Goal: Task Accomplishment & Management: Complete application form

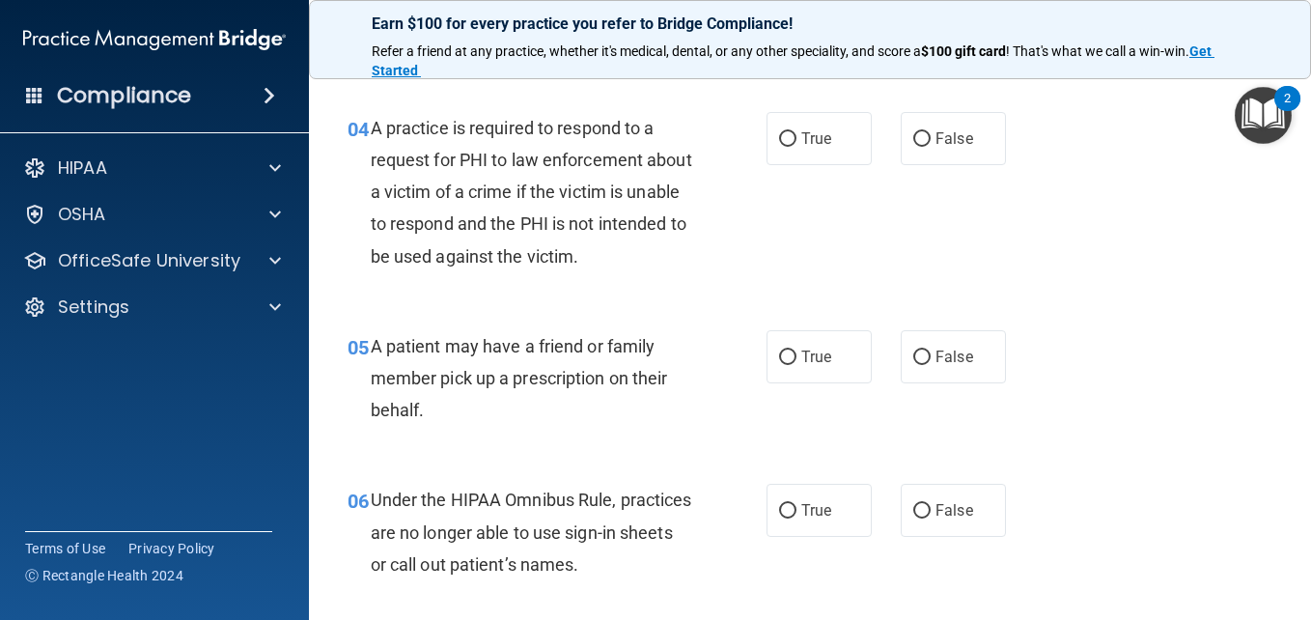
scroll to position [772, 0]
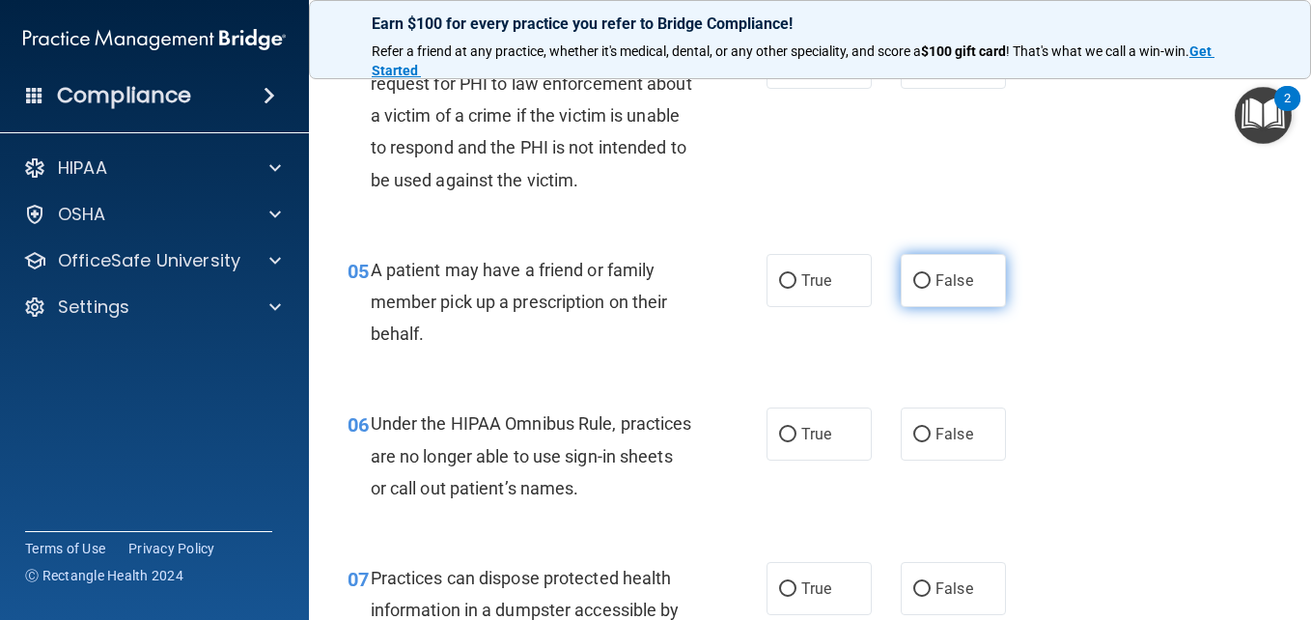
click at [949, 286] on span "False" at bounding box center [955, 280] width 38 height 18
click at [931, 286] on input "False" at bounding box center [921, 281] width 17 height 14
radio input "true"
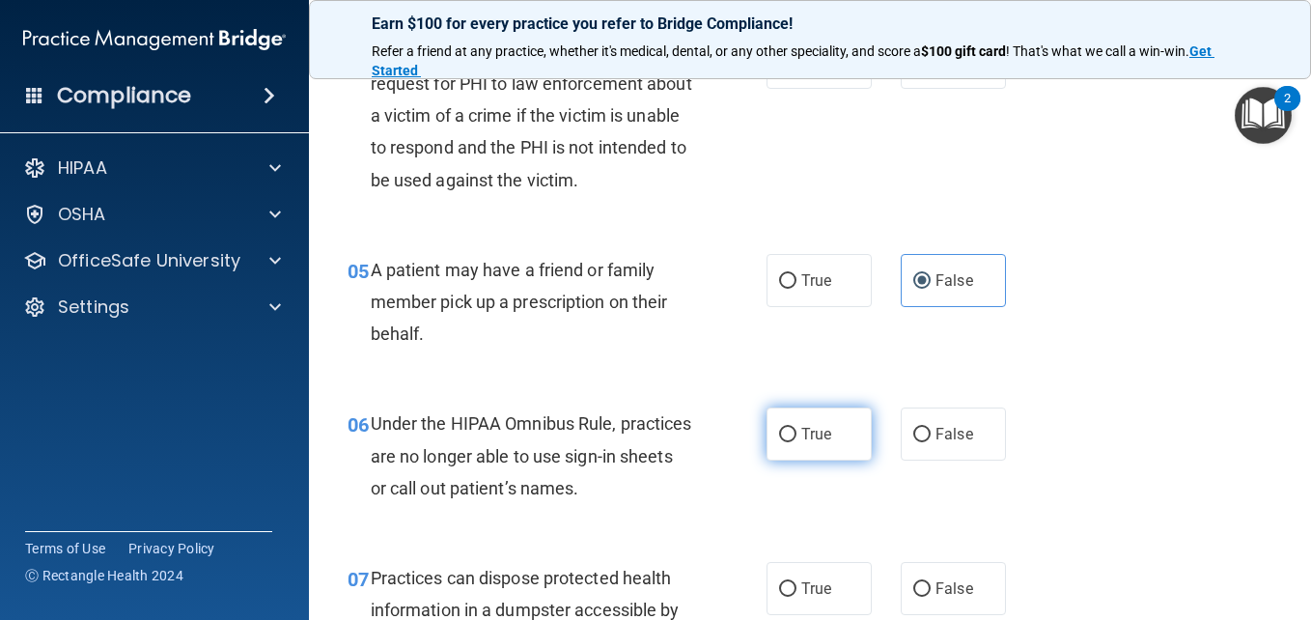
click at [787, 433] on input "True" at bounding box center [787, 435] width 17 height 14
radio input "true"
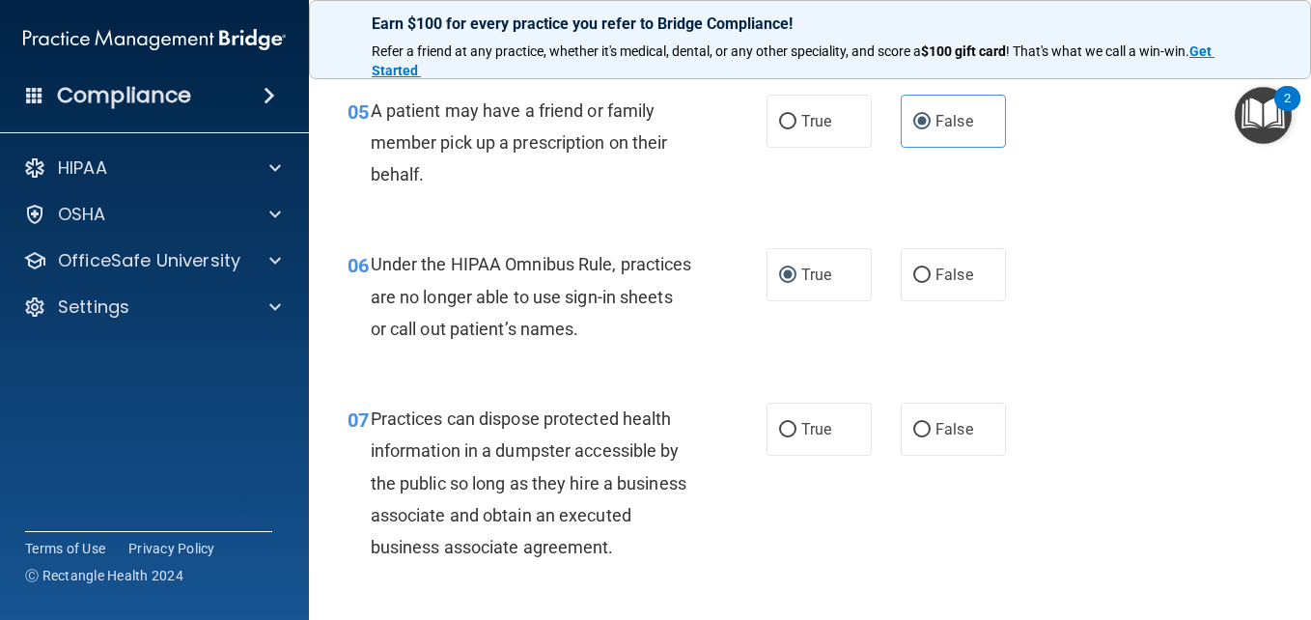
scroll to position [966, 0]
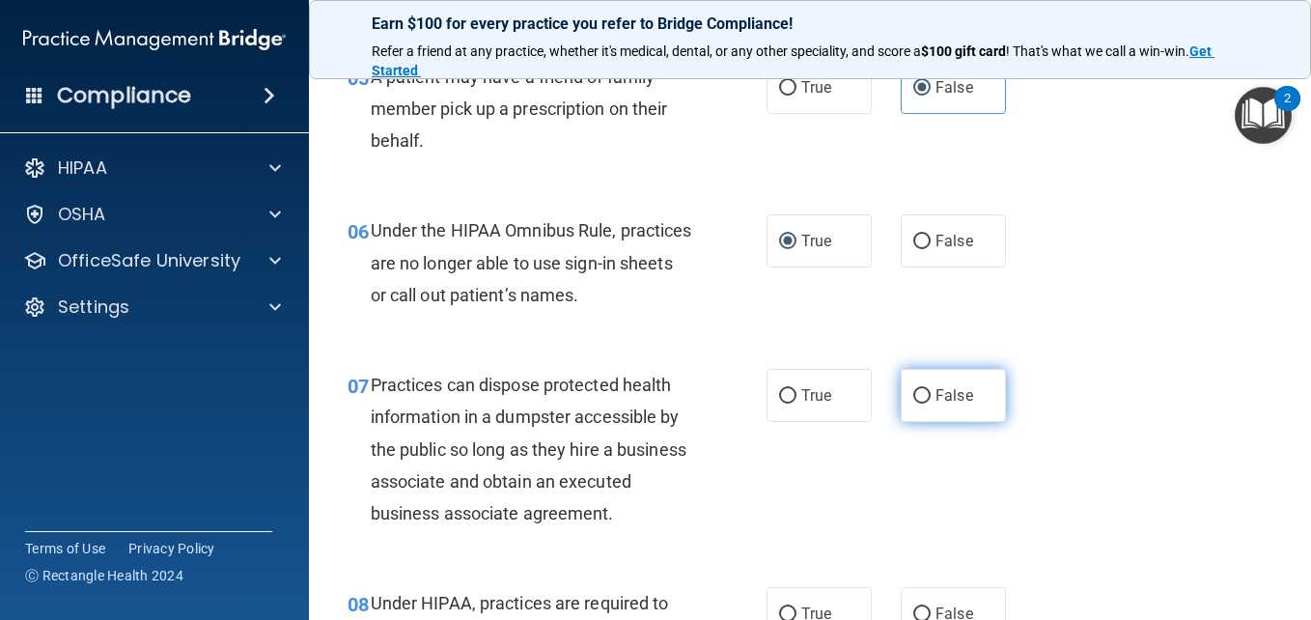
click at [948, 398] on span "False" at bounding box center [955, 395] width 38 height 18
click at [931, 398] on input "False" at bounding box center [921, 396] width 17 height 14
radio input "true"
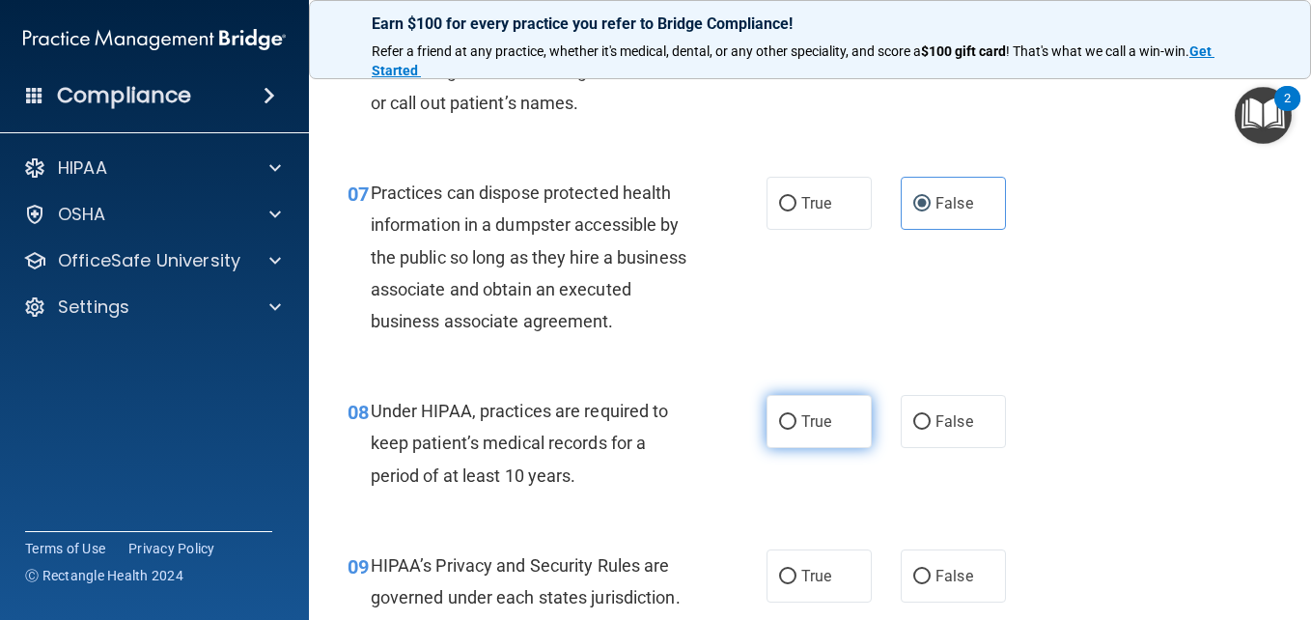
scroll to position [1159, 0]
click at [815, 430] on span "True" at bounding box center [816, 420] width 30 height 18
click at [797, 429] on input "True" at bounding box center [787, 421] width 17 height 14
radio input "true"
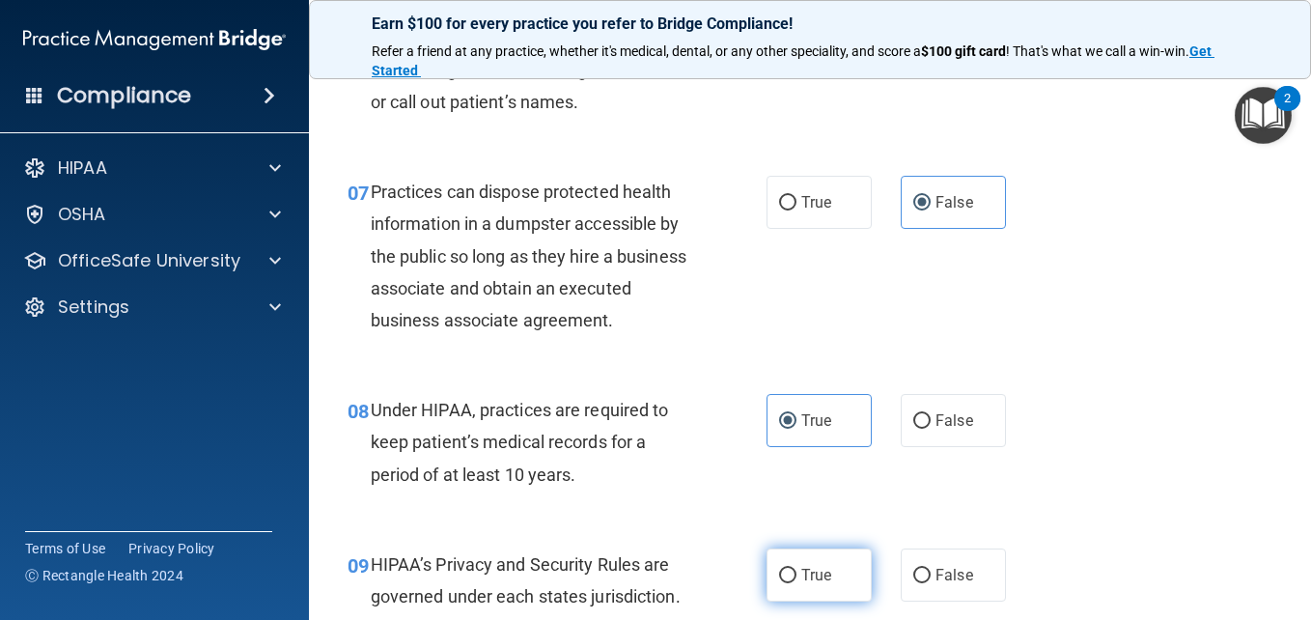
click at [793, 602] on label "True" at bounding box center [819, 574] width 105 height 53
click at [793, 583] on input "True" at bounding box center [787, 576] width 17 height 14
radio input "true"
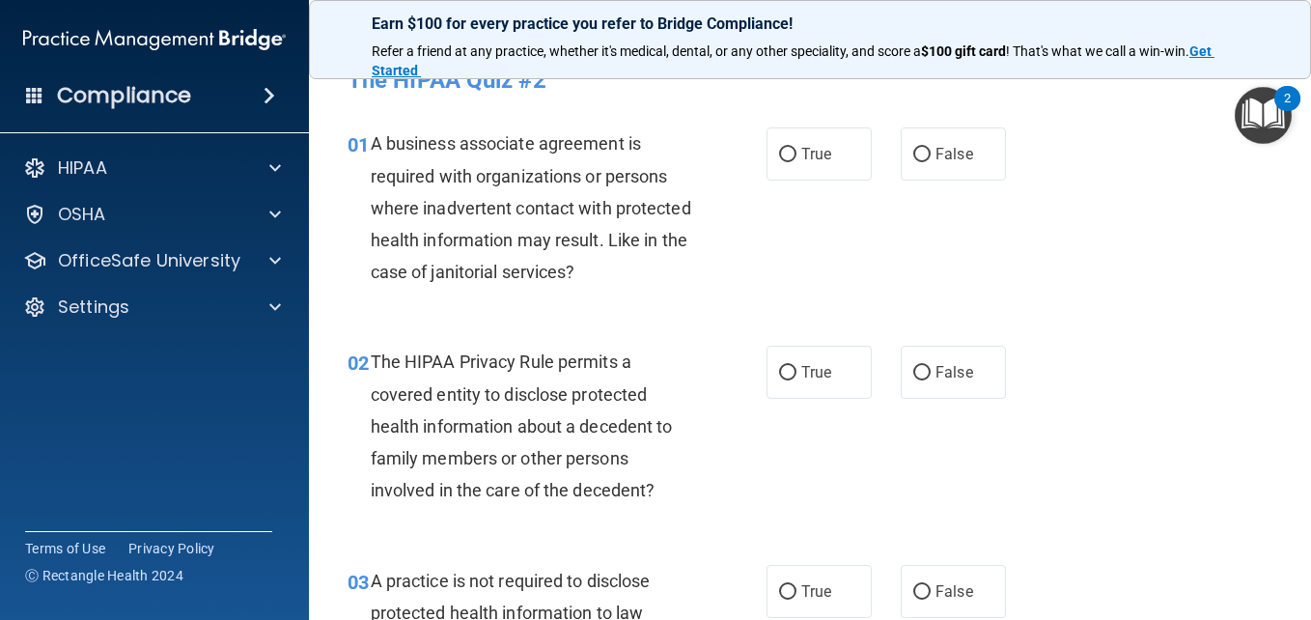
scroll to position [0, 0]
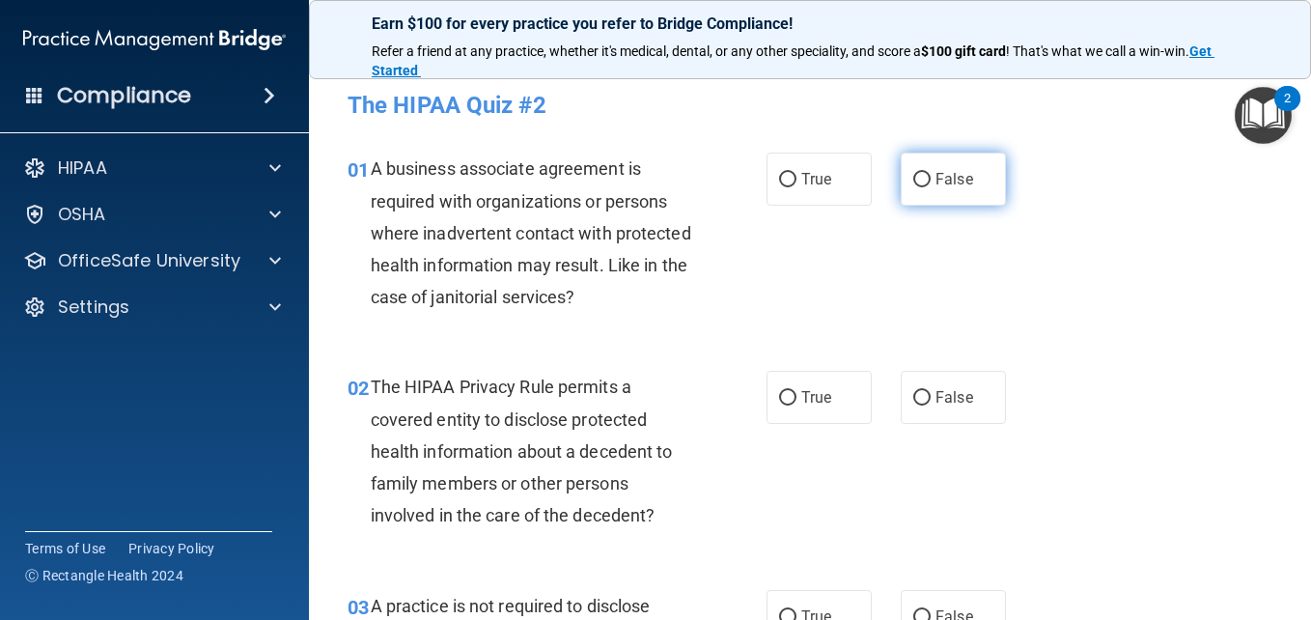
click at [915, 174] on input "False" at bounding box center [921, 180] width 17 height 14
radio input "true"
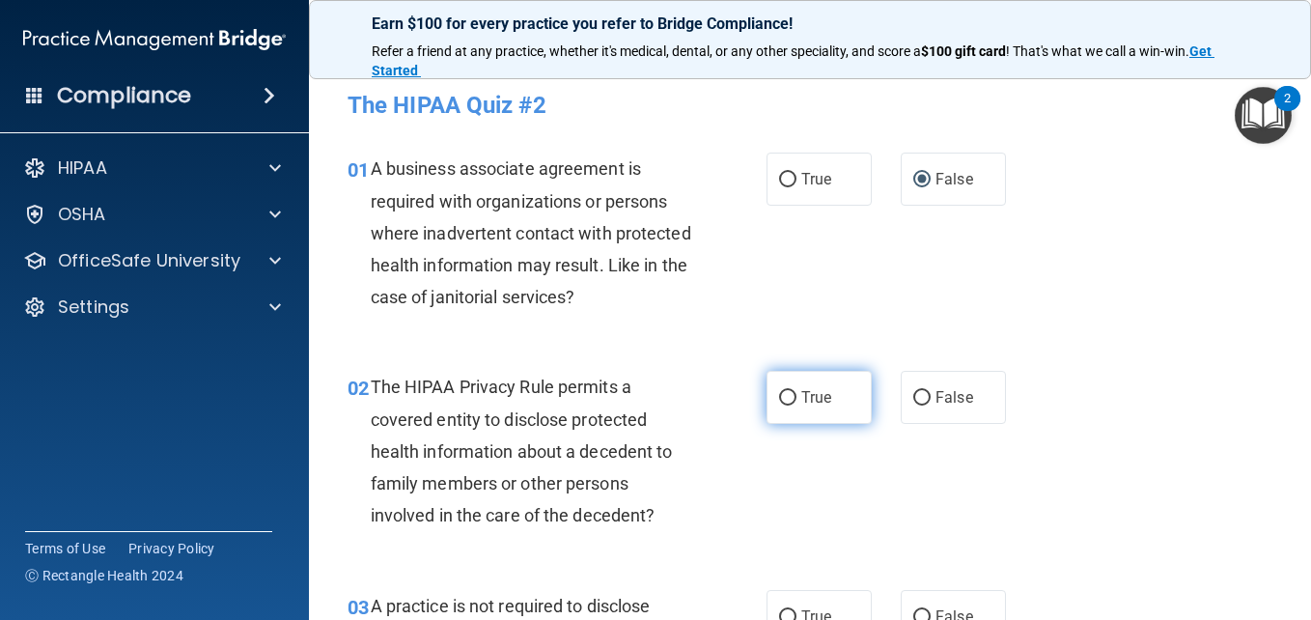
click at [774, 409] on label "True" at bounding box center [819, 397] width 105 height 53
click at [779, 406] on input "True" at bounding box center [787, 398] width 17 height 14
radio input "true"
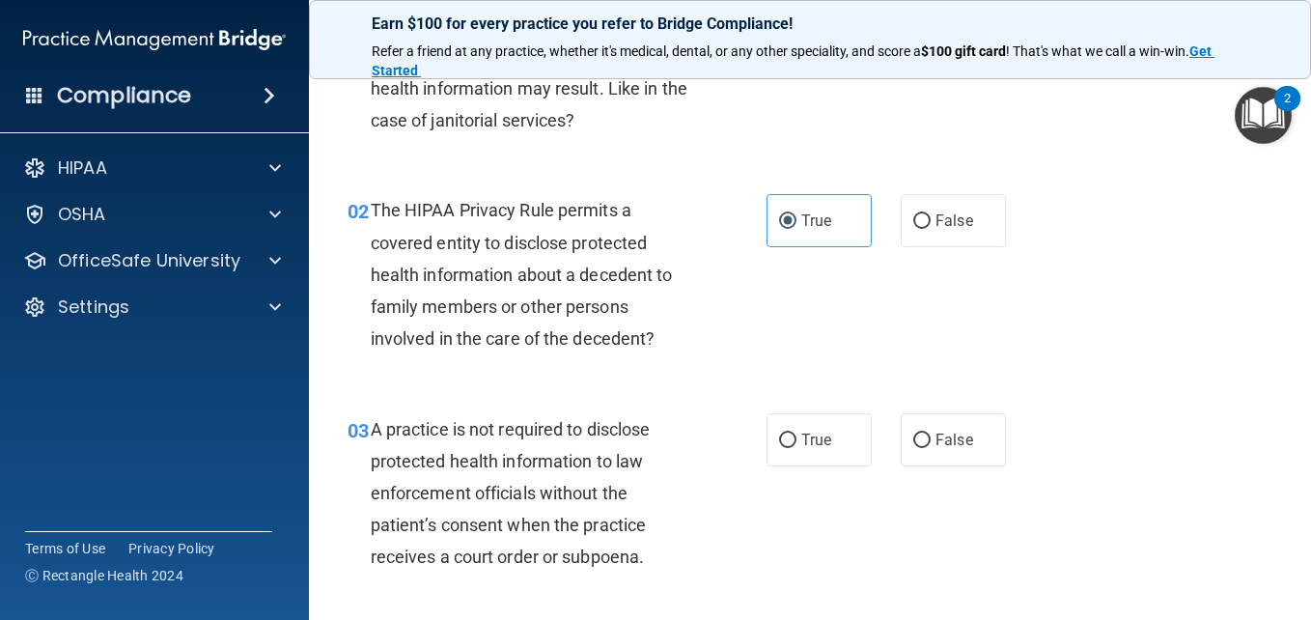
scroll to position [290, 0]
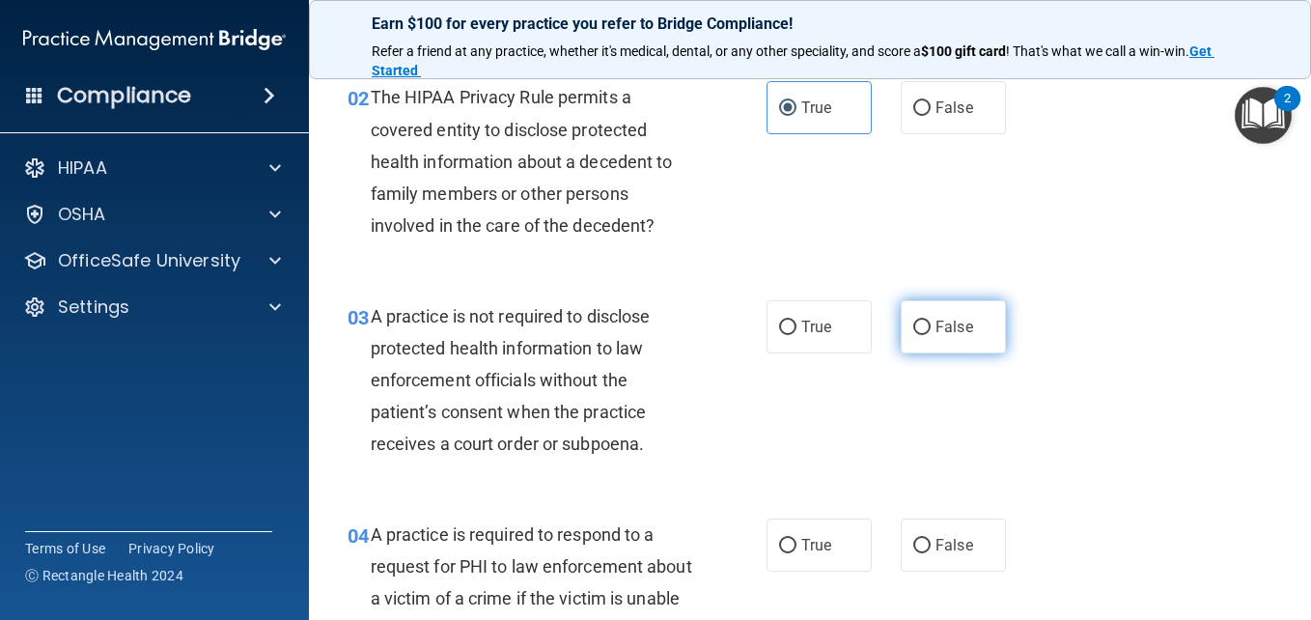
click at [946, 328] on span "False" at bounding box center [955, 327] width 38 height 18
click at [931, 328] on input "False" at bounding box center [921, 328] width 17 height 14
radio input "true"
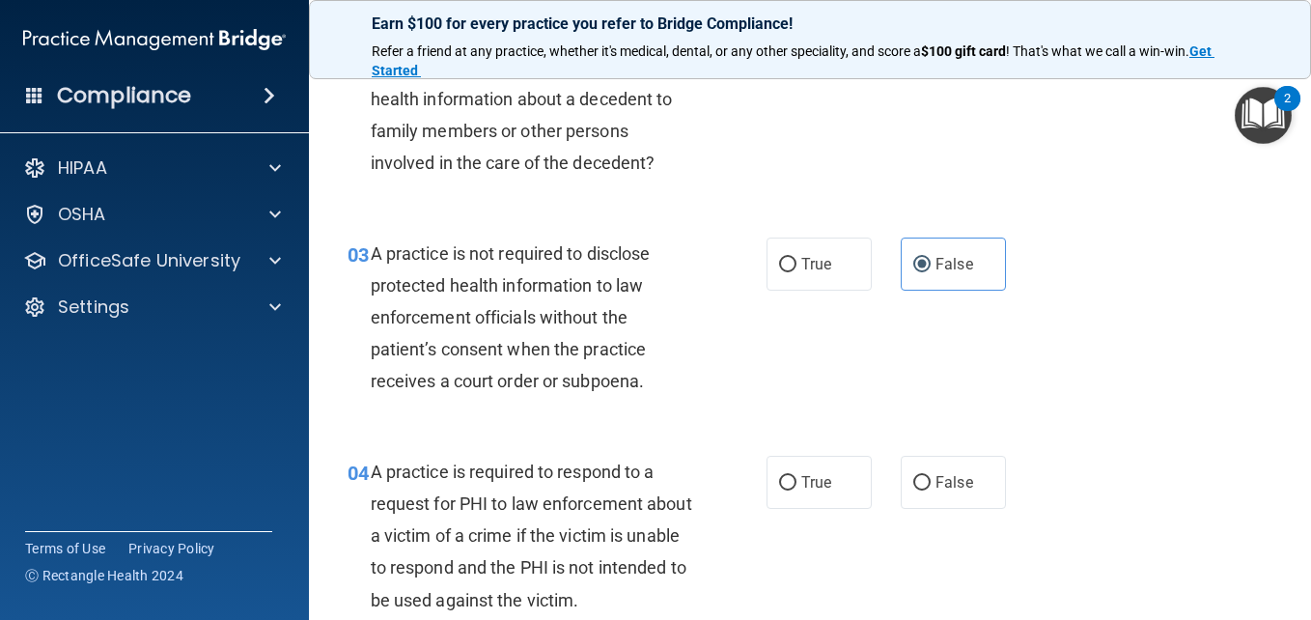
scroll to position [386, 0]
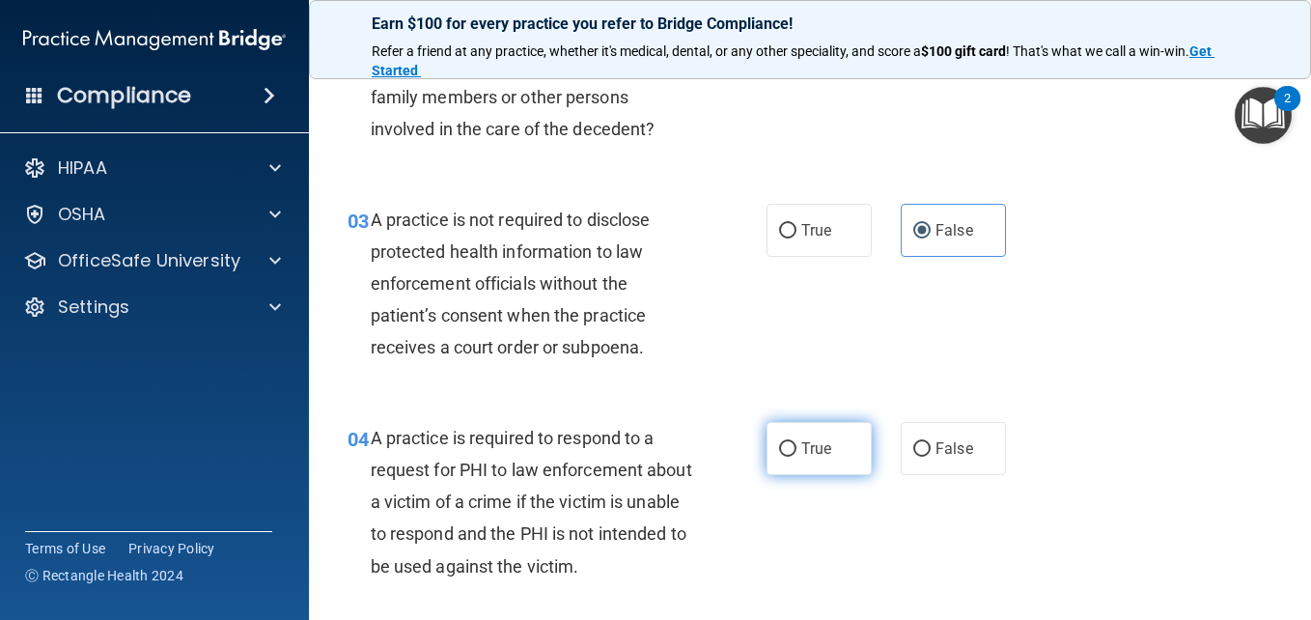
click at [791, 456] on label "True" at bounding box center [819, 448] width 105 height 53
click at [791, 456] on input "True" at bounding box center [787, 449] width 17 height 14
radio input "true"
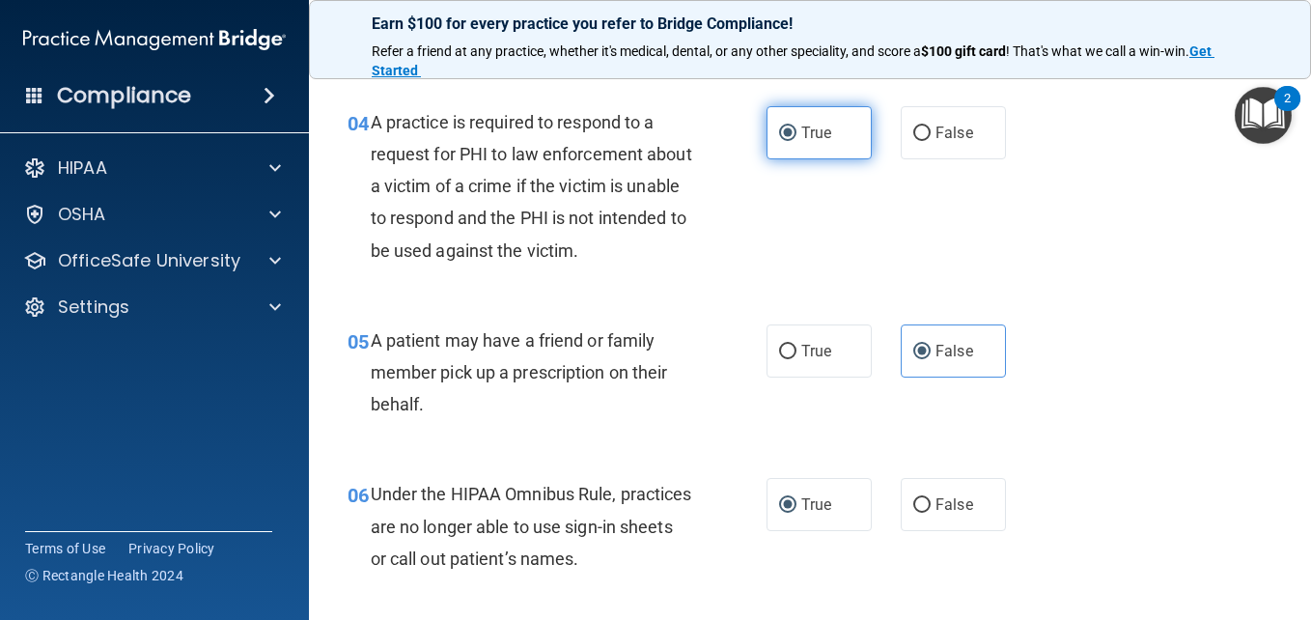
scroll to position [772, 0]
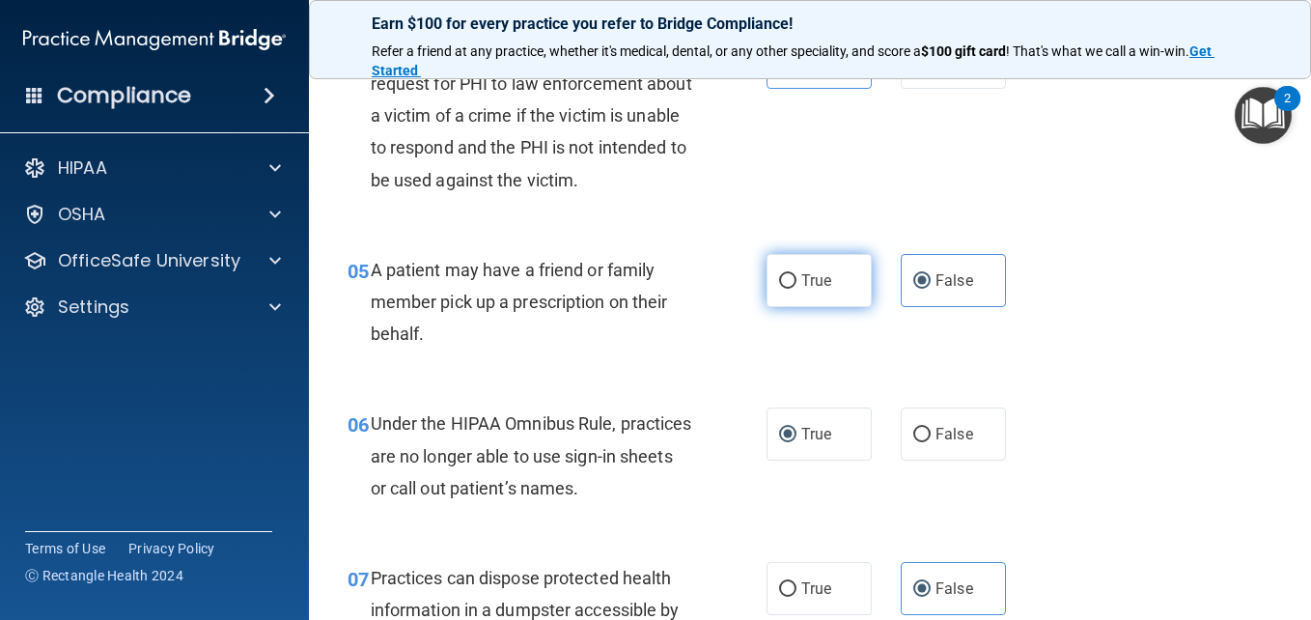
click at [809, 271] on span "True" at bounding box center [816, 280] width 30 height 18
click at [797, 274] on input "True" at bounding box center [787, 281] width 17 height 14
radio input "true"
radio input "false"
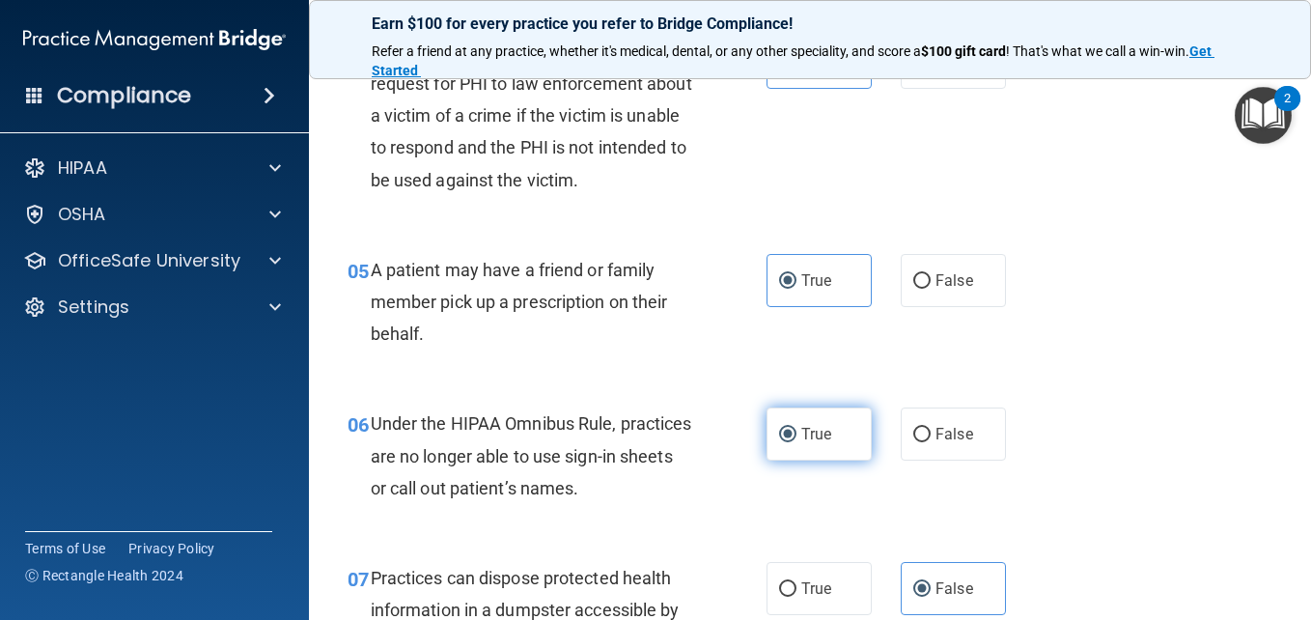
click at [801, 435] on span "True" at bounding box center [816, 434] width 30 height 18
click at [797, 435] on input "True" at bounding box center [787, 435] width 17 height 14
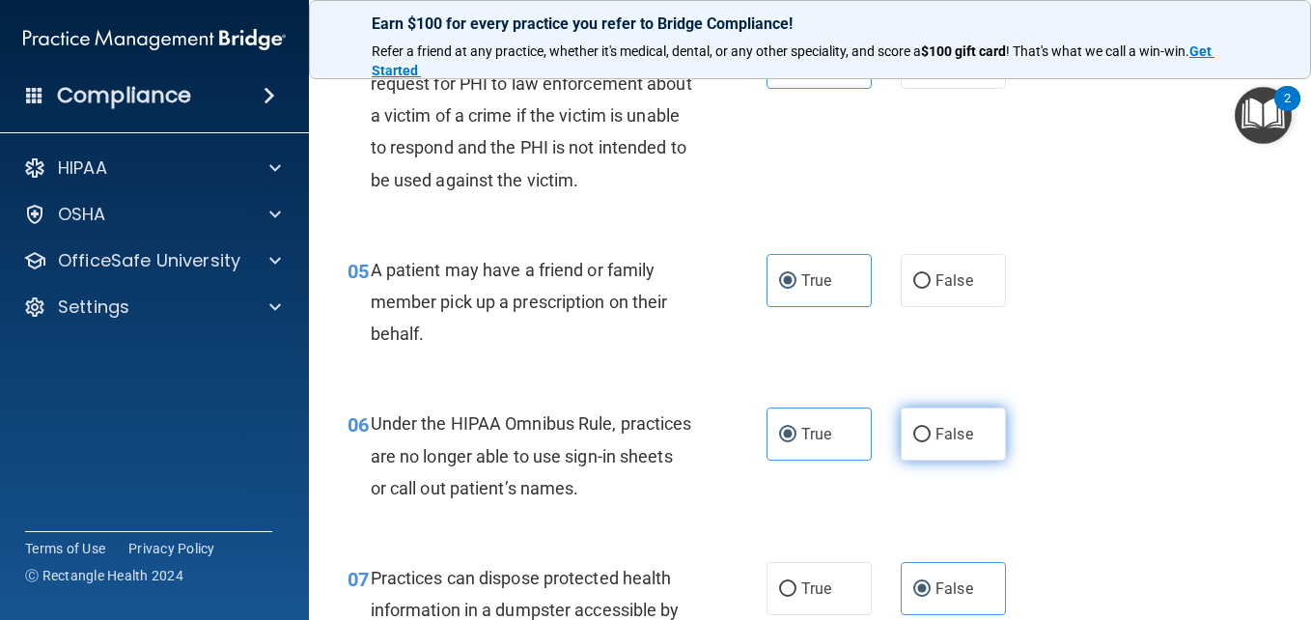
click at [936, 434] on span "False" at bounding box center [955, 434] width 38 height 18
click at [931, 434] on input "False" at bounding box center [921, 435] width 17 height 14
radio input "true"
radio input "false"
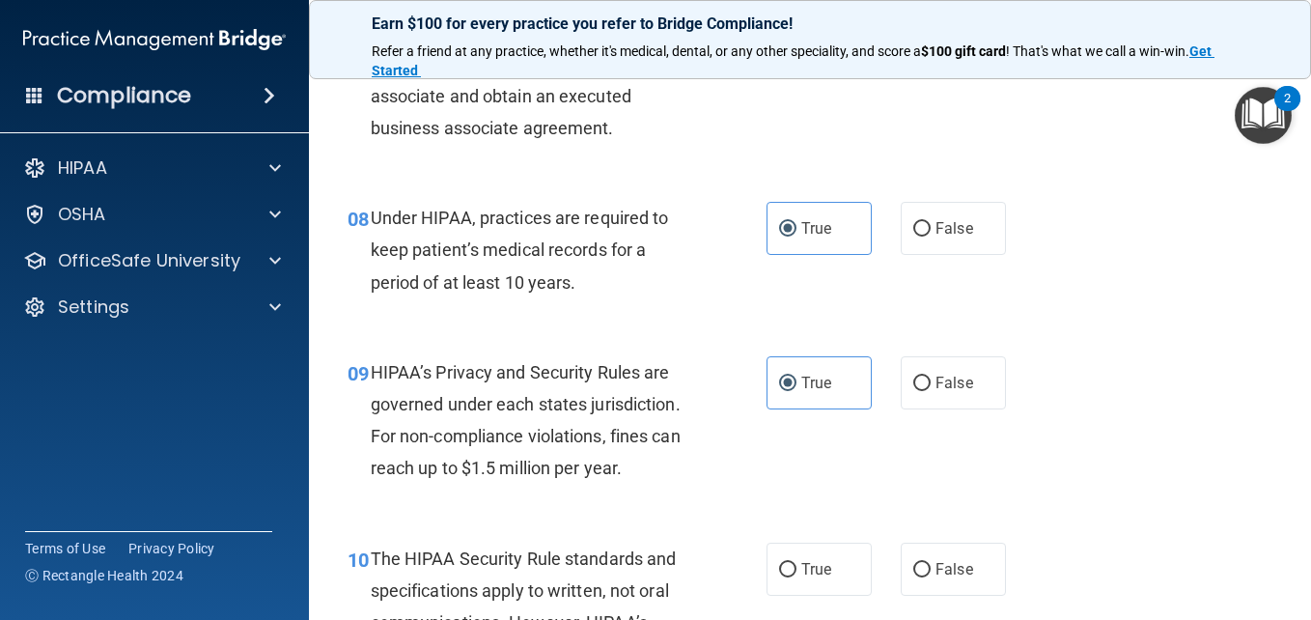
scroll to position [1352, 0]
click at [783, 236] on input "True" at bounding box center [787, 228] width 17 height 14
click at [936, 237] on span "False" at bounding box center [955, 227] width 38 height 18
click at [931, 236] on input "False" at bounding box center [921, 228] width 17 height 14
radio input "true"
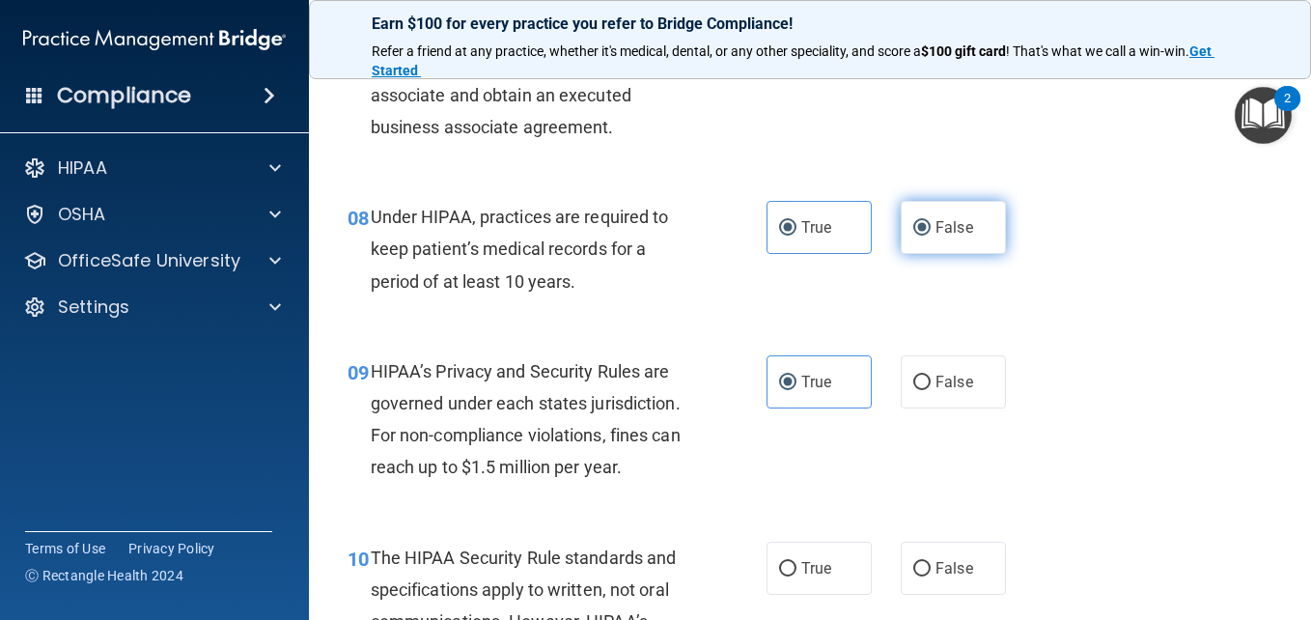
radio input "false"
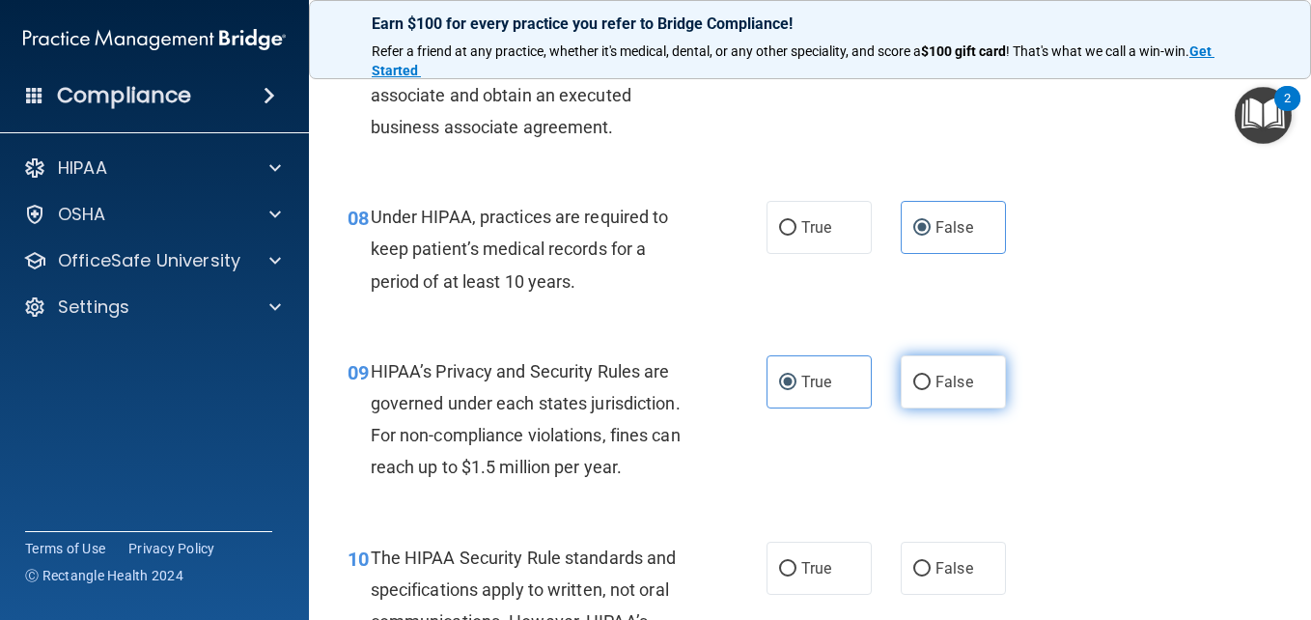
click at [913, 390] on input "False" at bounding box center [921, 383] width 17 height 14
radio input "true"
radio input "false"
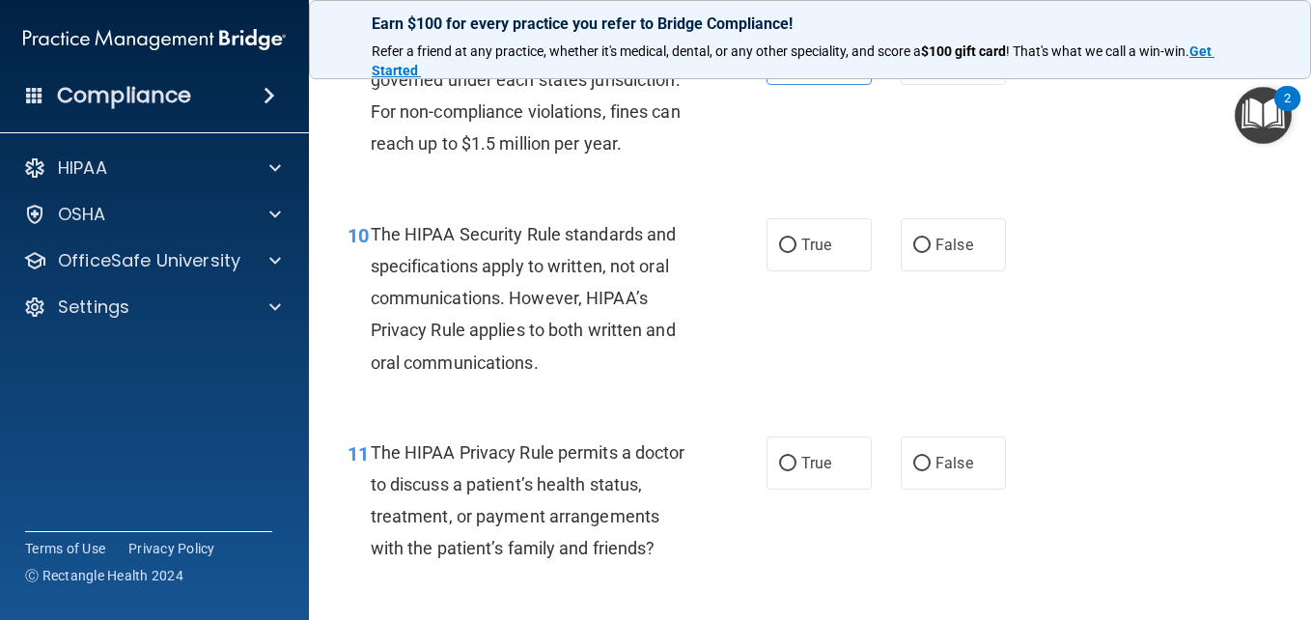
scroll to position [1641, 0]
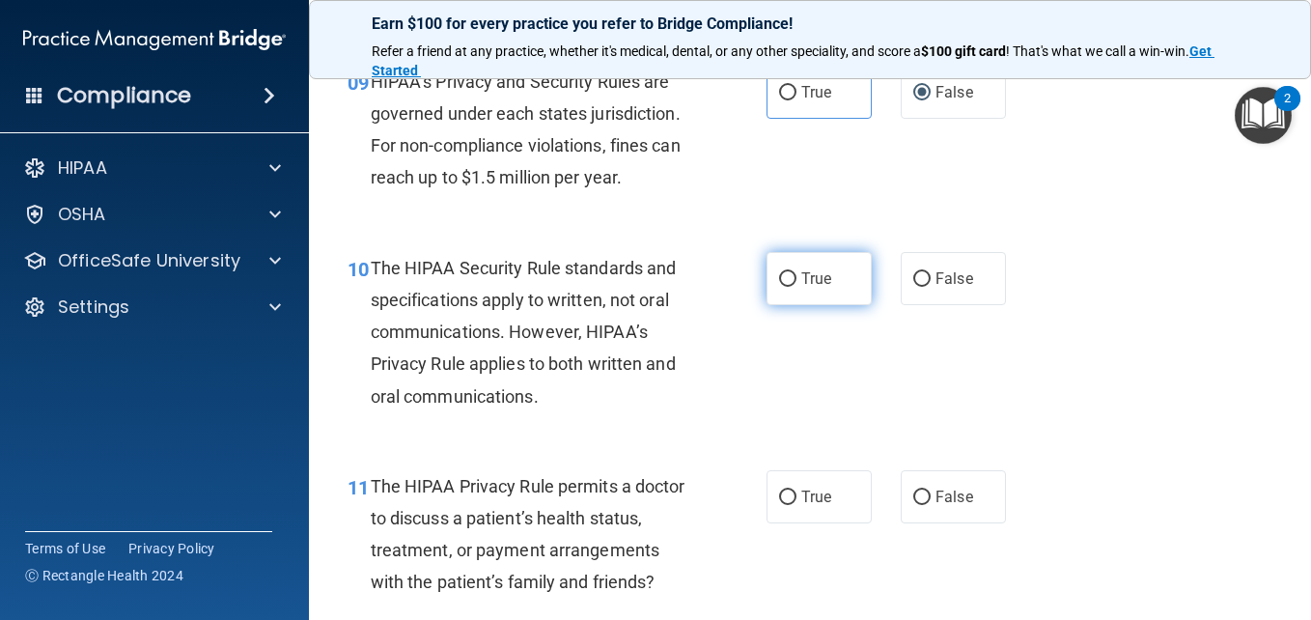
click at [779, 287] on input "True" at bounding box center [787, 279] width 17 height 14
radio input "true"
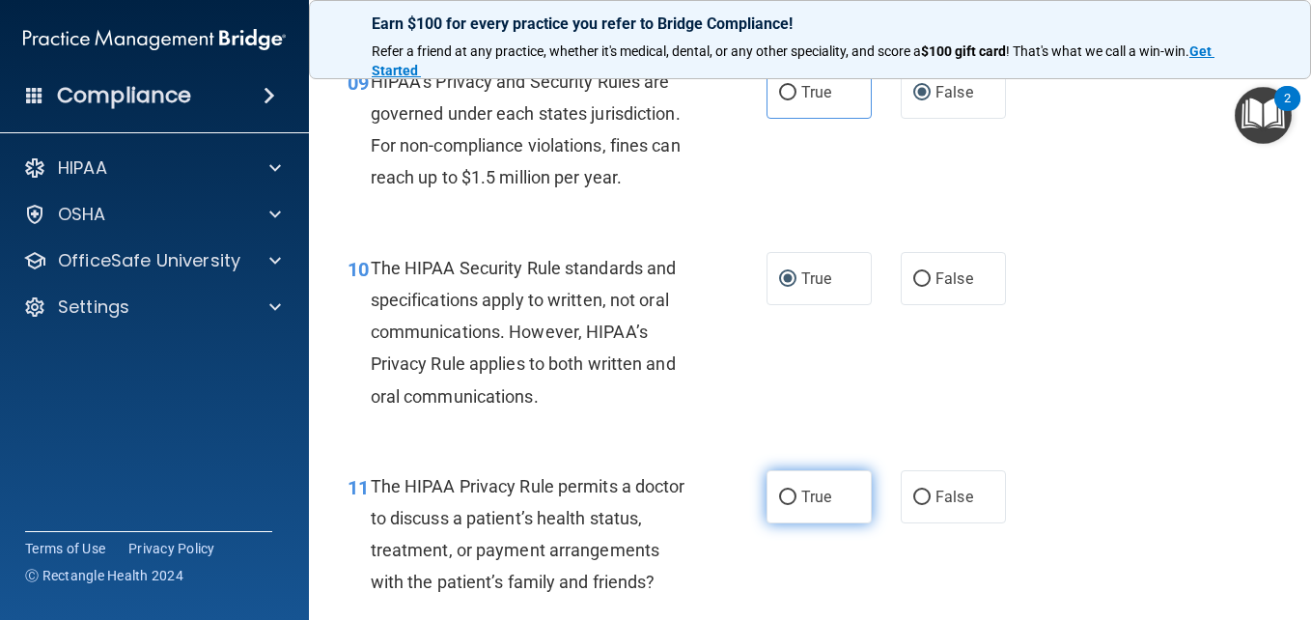
click at [780, 505] on input "True" at bounding box center [787, 497] width 17 height 14
radio input "true"
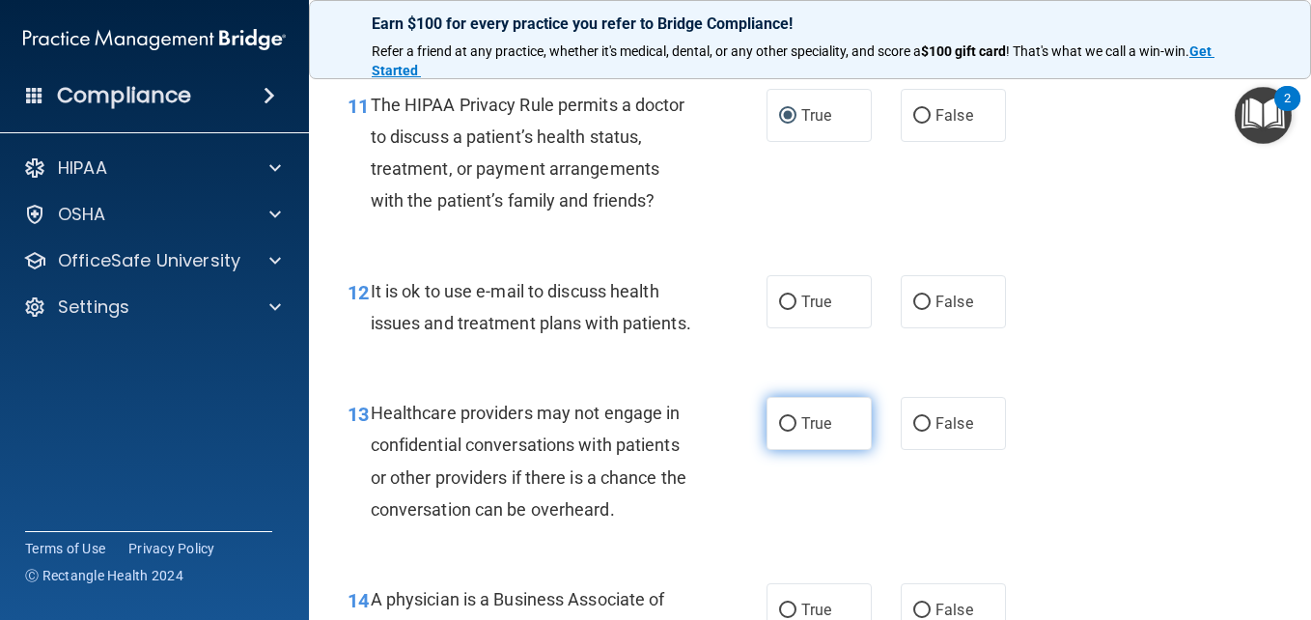
scroll to position [2028, 0]
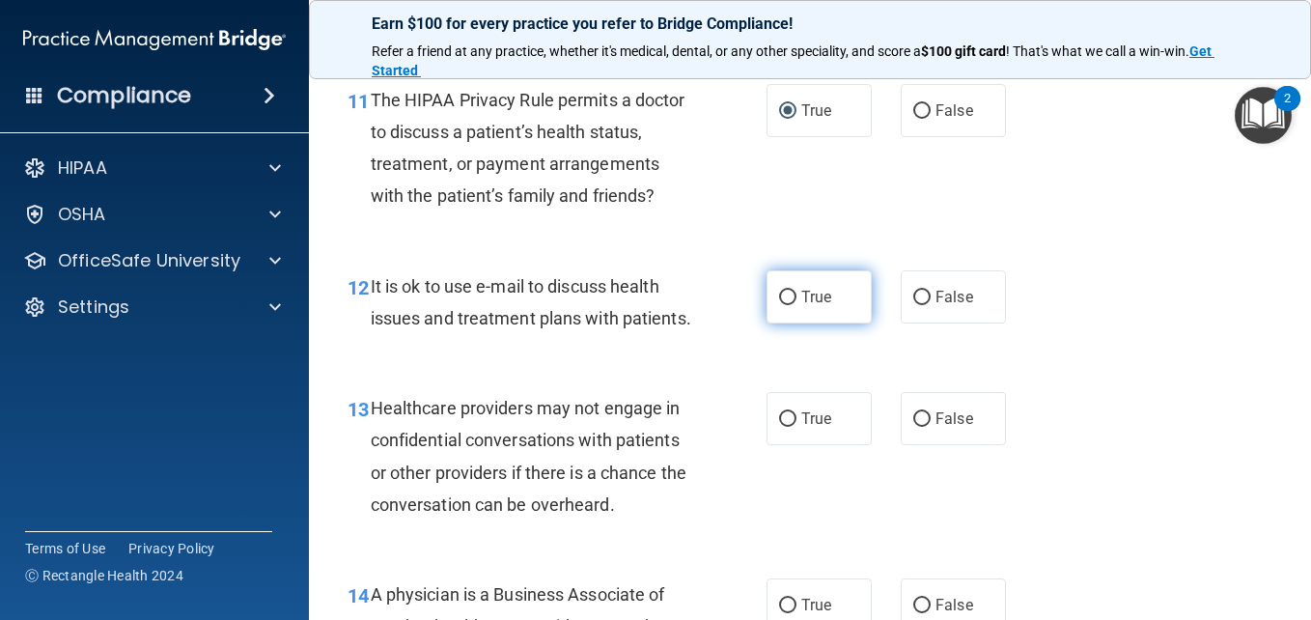
click at [794, 323] on label "True" at bounding box center [819, 296] width 105 height 53
click at [794, 305] on input "True" at bounding box center [787, 298] width 17 height 14
radio input "true"
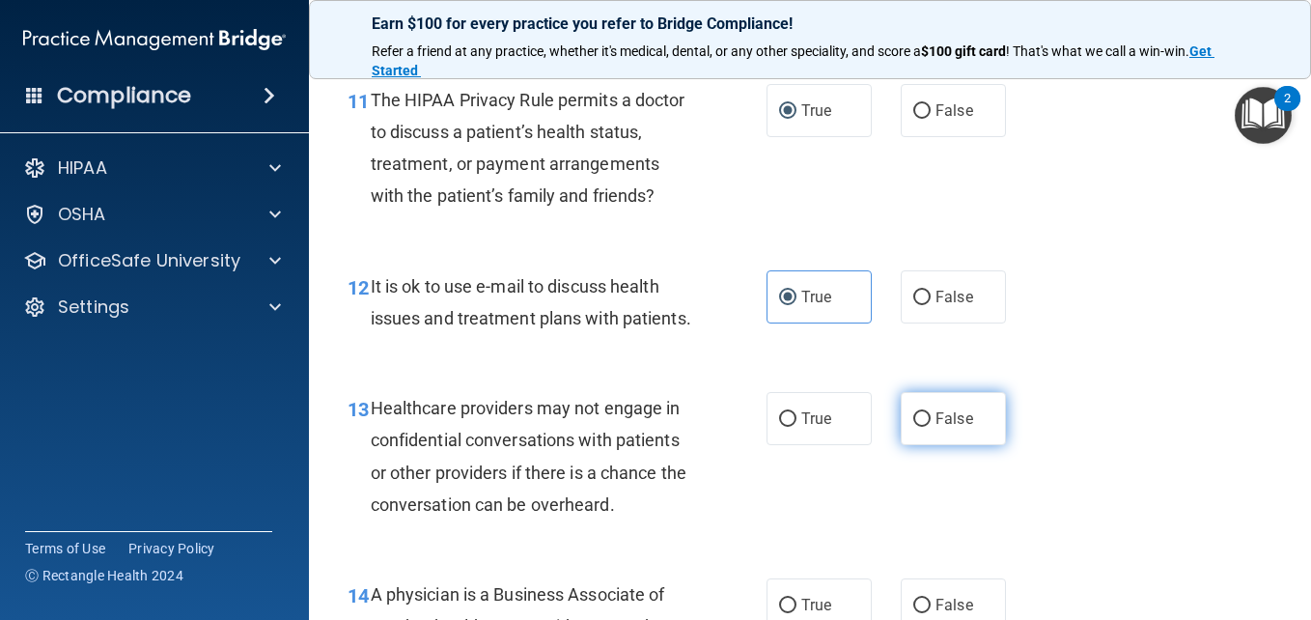
click at [936, 428] on span "False" at bounding box center [955, 418] width 38 height 18
click at [927, 427] on input "False" at bounding box center [921, 419] width 17 height 14
radio input "true"
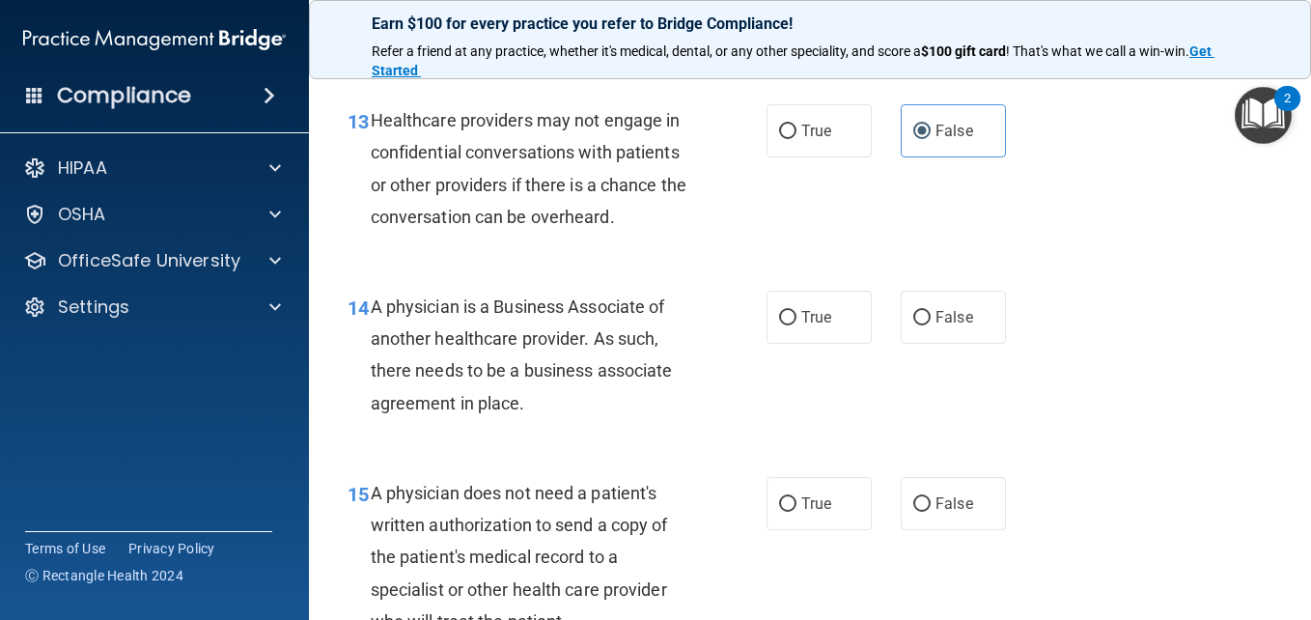
scroll to position [2317, 0]
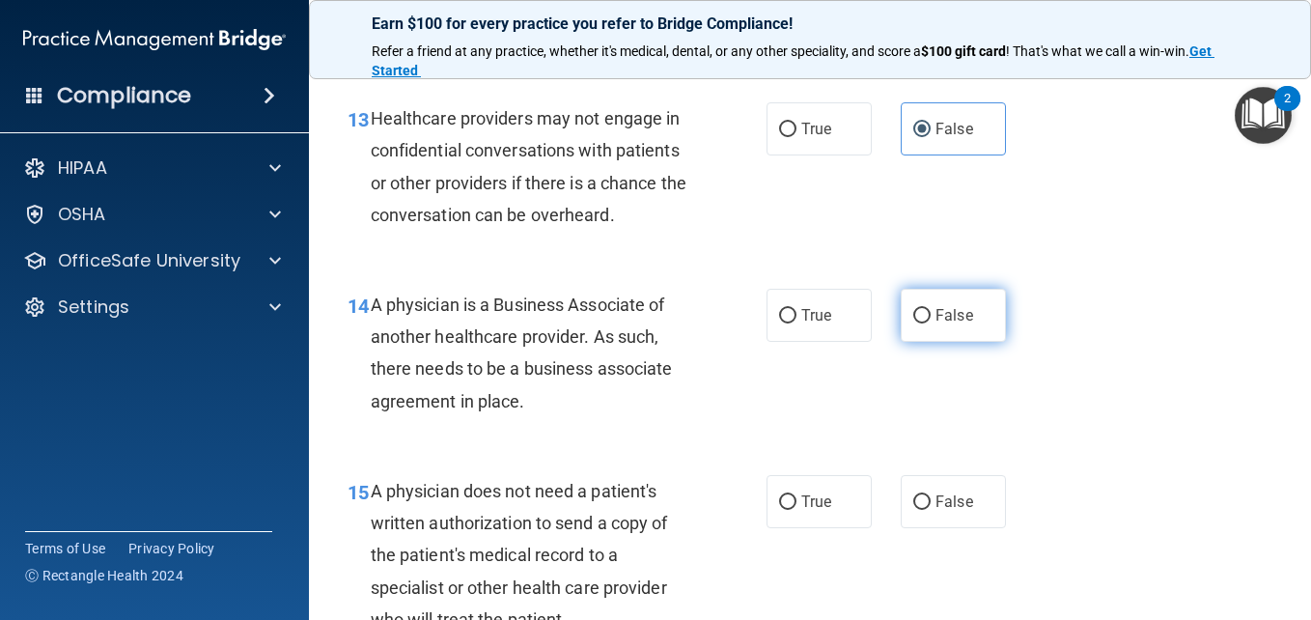
click at [954, 324] on span "False" at bounding box center [955, 315] width 38 height 18
click at [931, 323] on input "False" at bounding box center [921, 316] width 17 height 14
radio input "true"
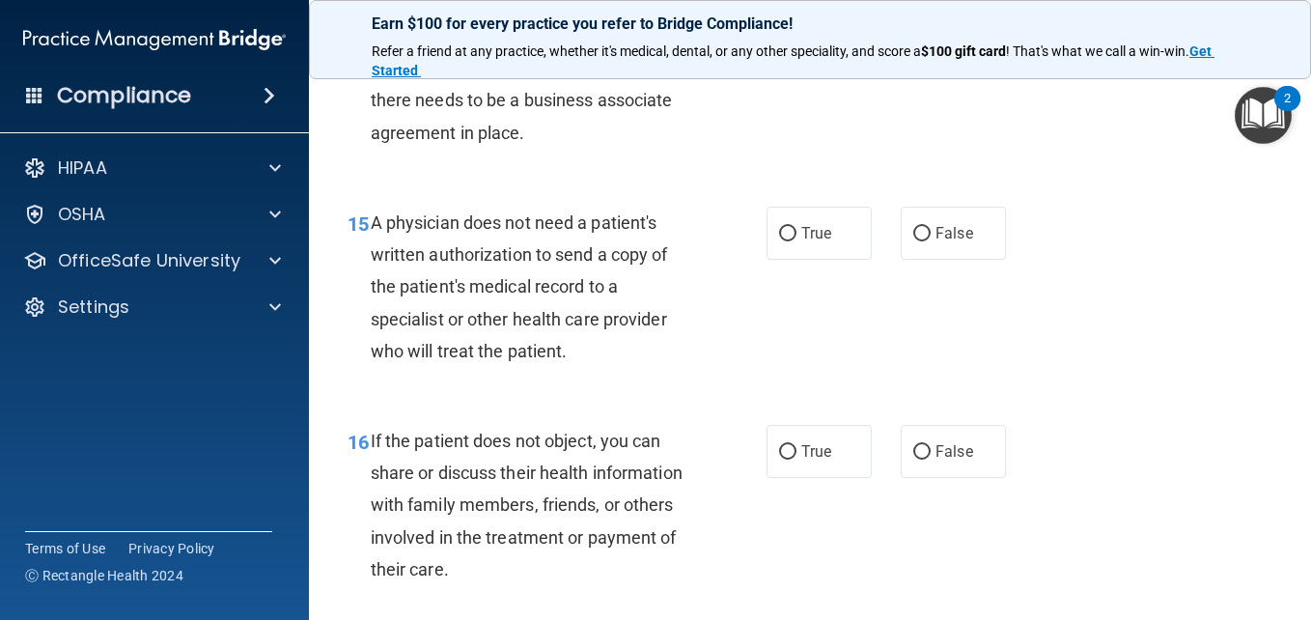
scroll to position [2607, 0]
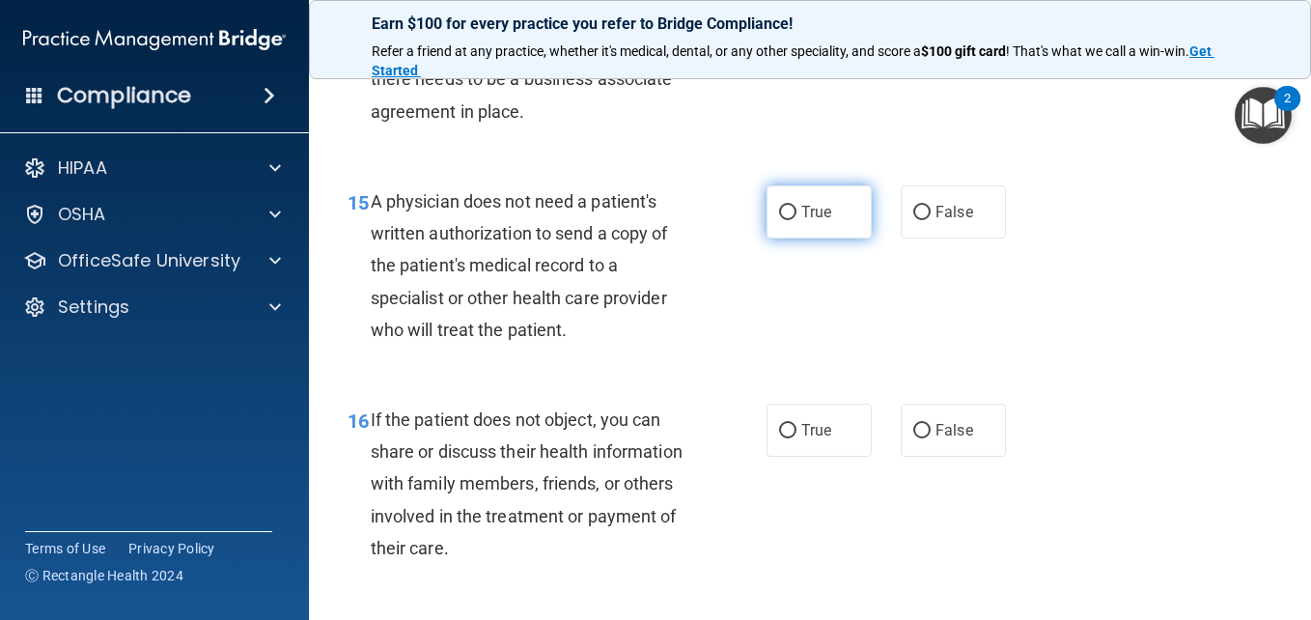
click at [787, 220] on input "True" at bounding box center [787, 213] width 17 height 14
radio input "true"
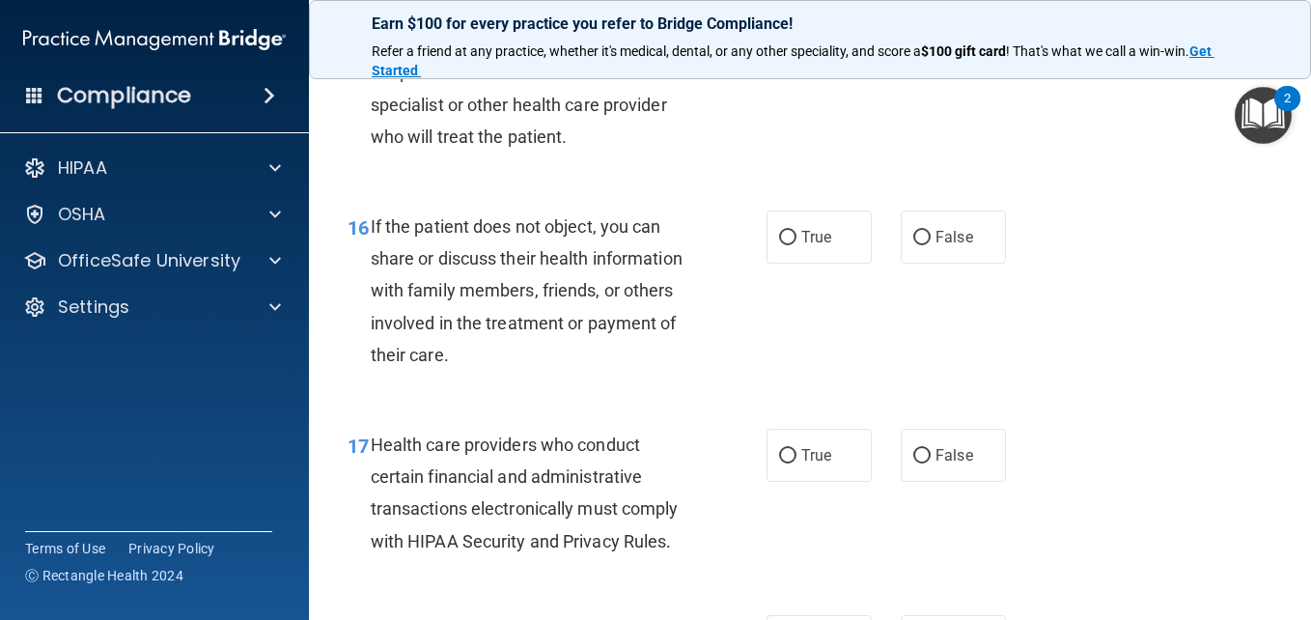
scroll to position [2897, 0]
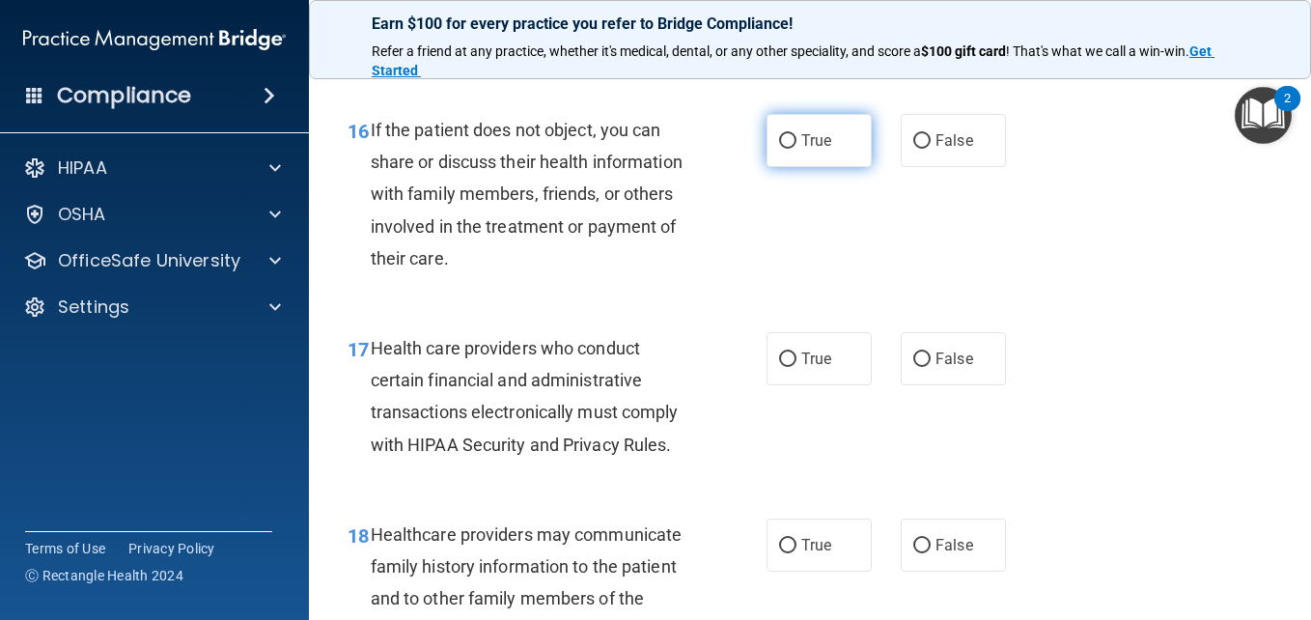
click at [801, 150] on span "True" at bounding box center [816, 140] width 30 height 18
click at [797, 149] on input "True" at bounding box center [787, 141] width 17 height 14
radio input "true"
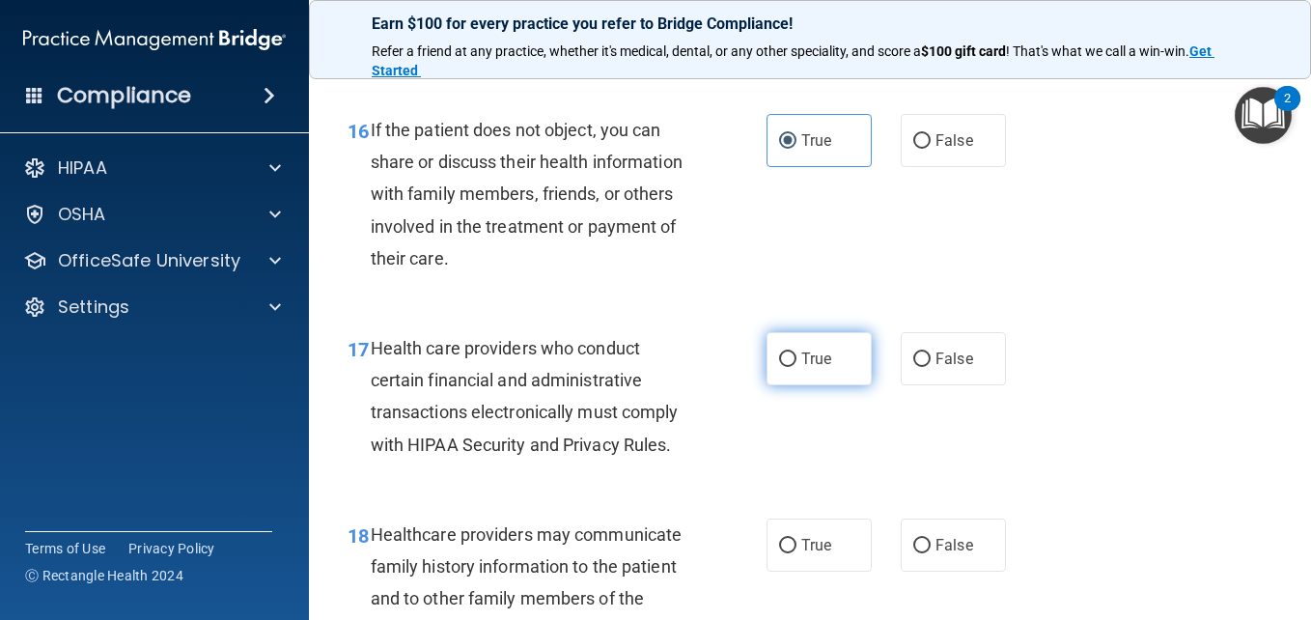
click at [818, 368] on span "True" at bounding box center [816, 359] width 30 height 18
click at [797, 367] on input "True" at bounding box center [787, 359] width 17 height 14
radio input "true"
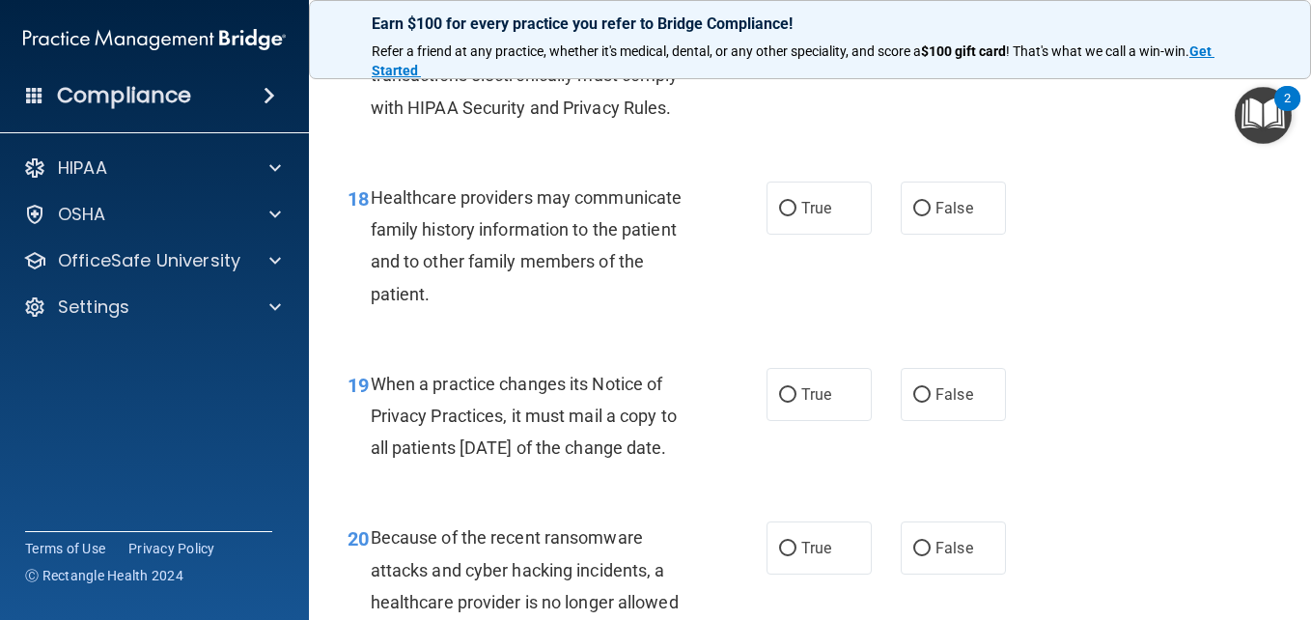
scroll to position [3283, 0]
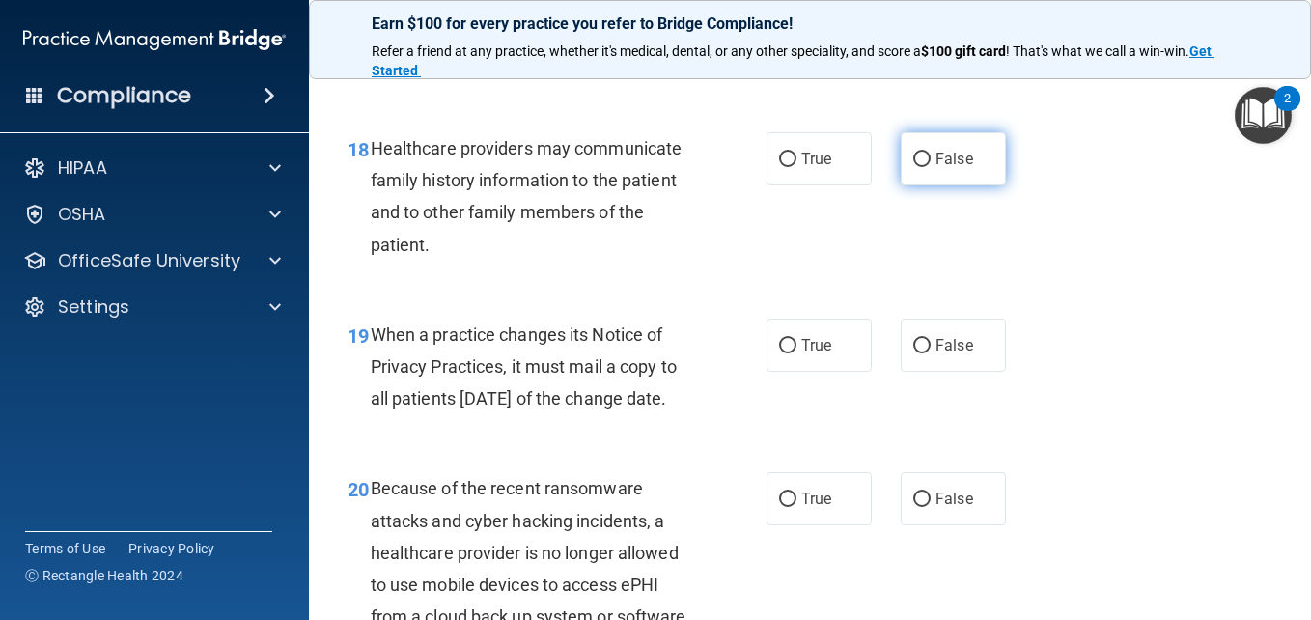
click at [911, 185] on label "False" at bounding box center [953, 158] width 105 height 53
click at [913, 167] on input "False" at bounding box center [921, 160] width 17 height 14
radio input "true"
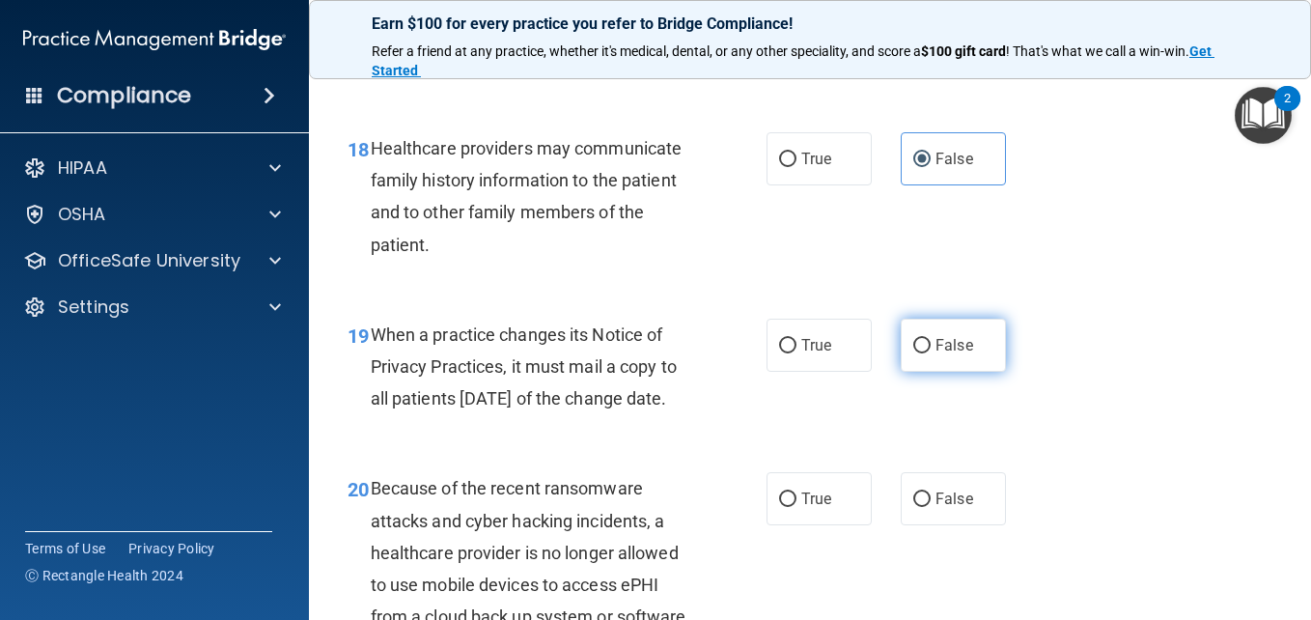
click at [915, 372] on label "False" at bounding box center [953, 345] width 105 height 53
click at [915, 353] on input "False" at bounding box center [921, 346] width 17 height 14
radio input "true"
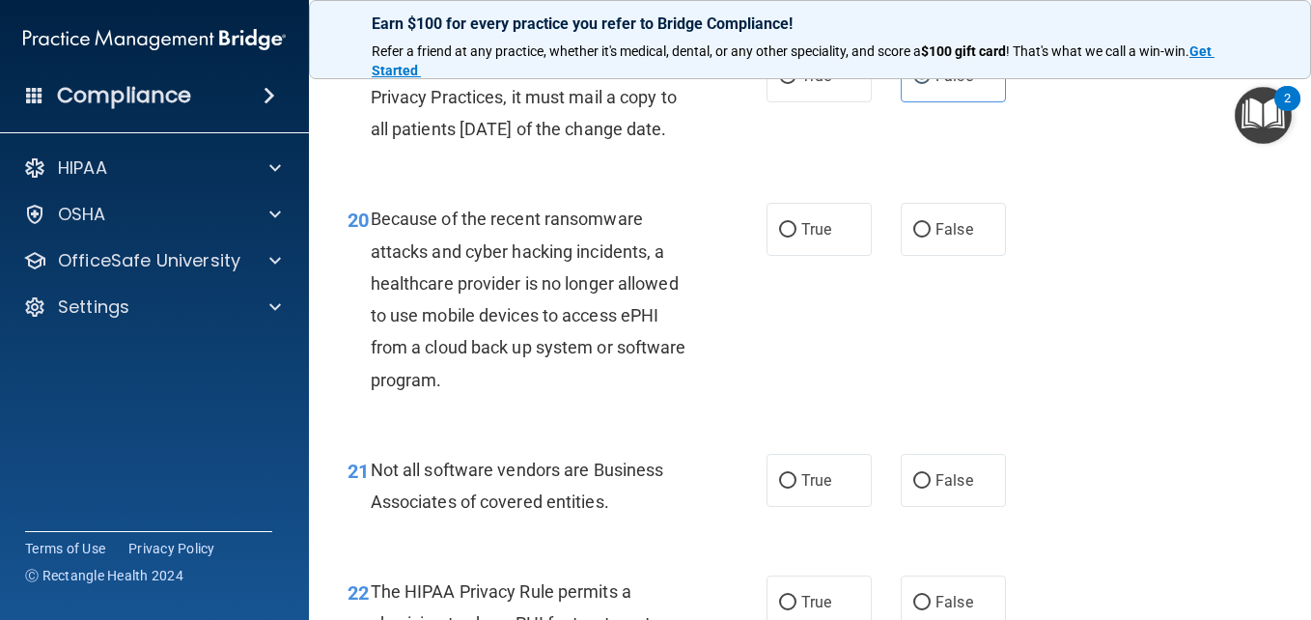
scroll to position [3572, 0]
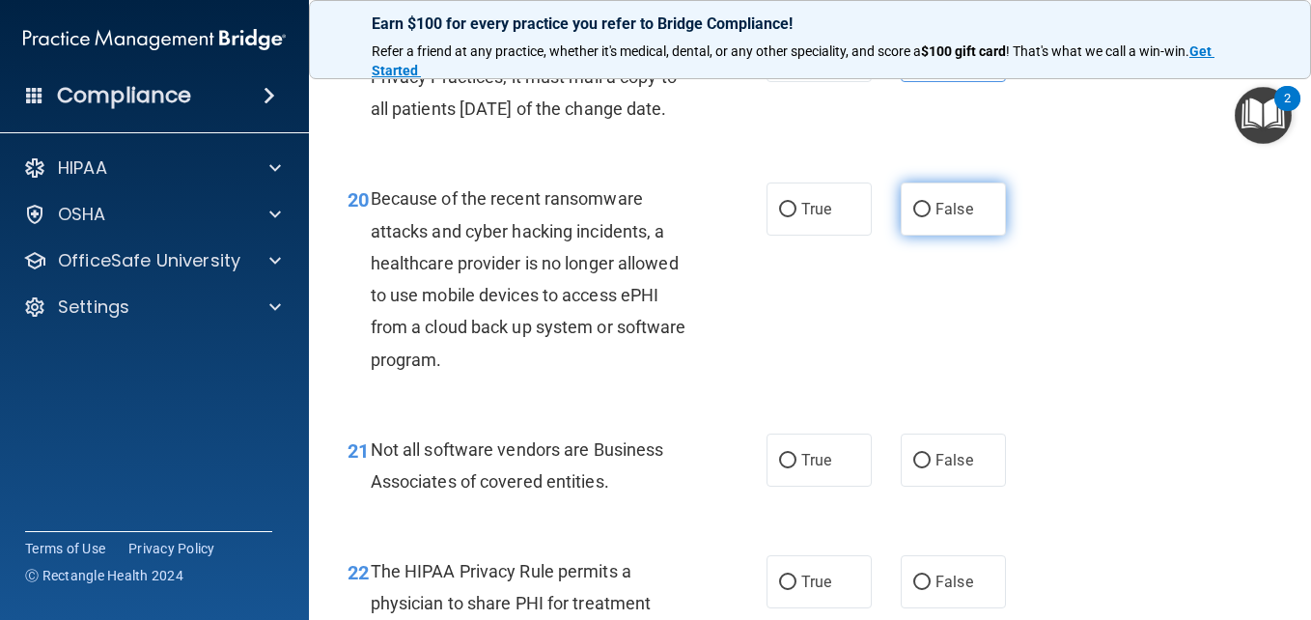
click at [979, 236] on label "False" at bounding box center [953, 208] width 105 height 53
click at [931, 217] on input "False" at bounding box center [921, 210] width 17 height 14
radio input "true"
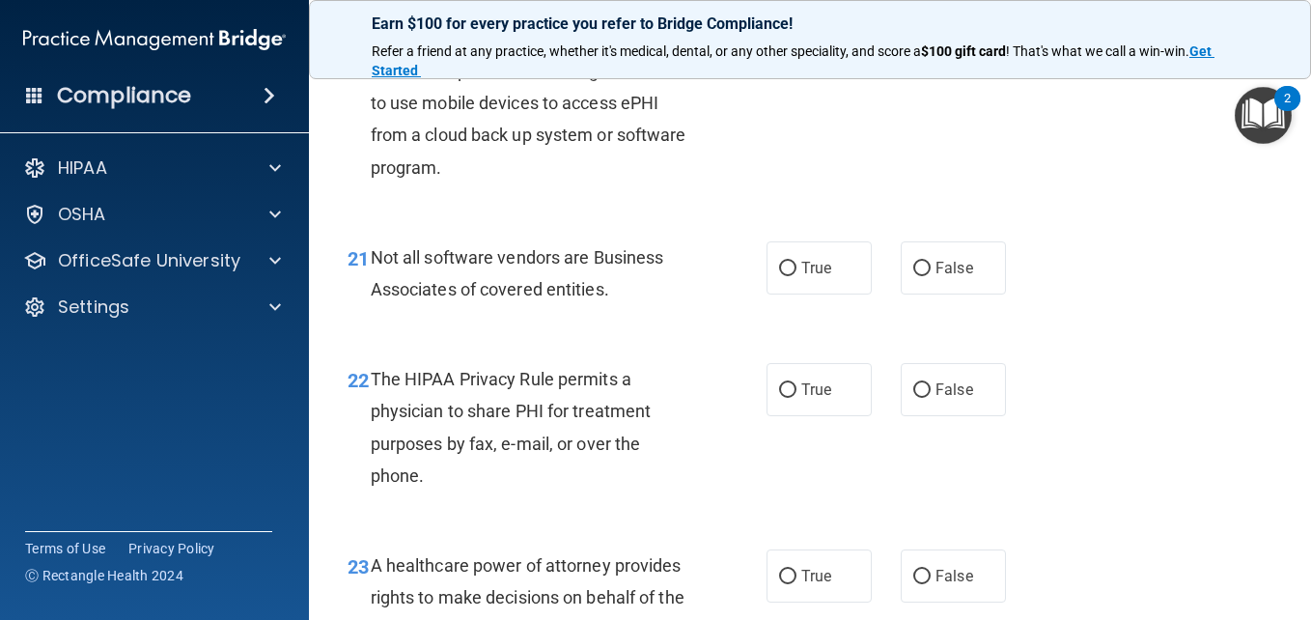
scroll to position [3765, 0]
click at [793, 294] on label "True" at bounding box center [819, 266] width 105 height 53
click at [793, 275] on input "True" at bounding box center [787, 268] width 17 height 14
radio input "true"
click at [819, 415] on label "True" at bounding box center [819, 388] width 105 height 53
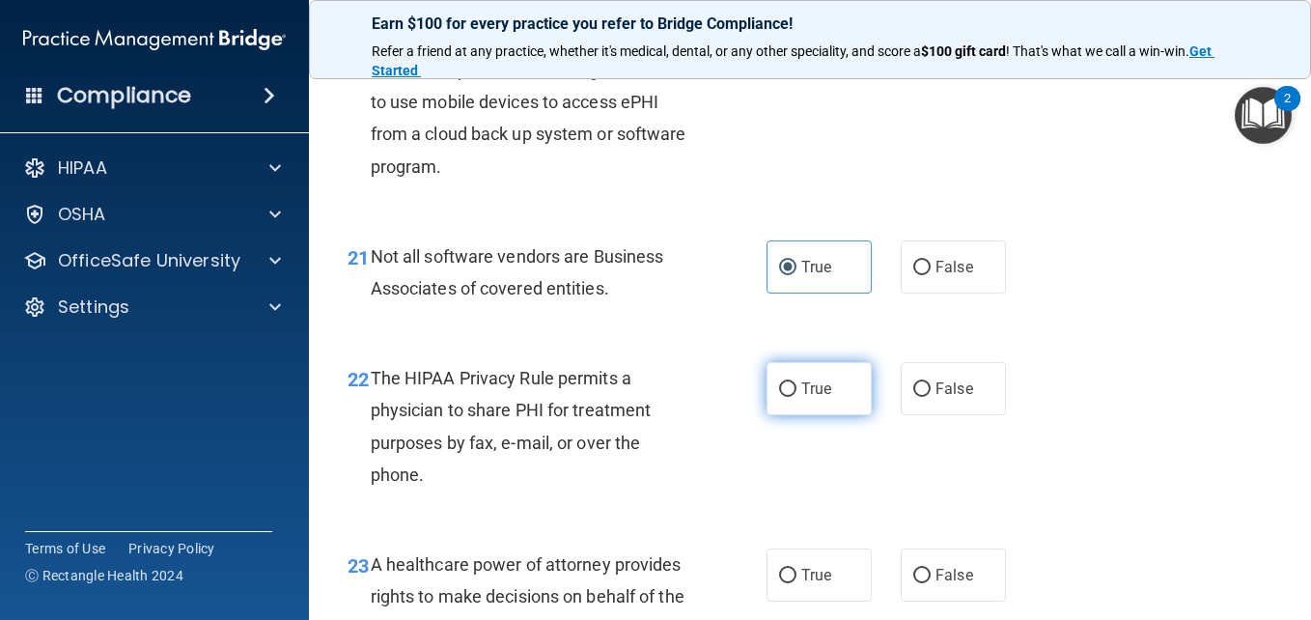
click at [797, 397] on input "True" at bounding box center [787, 389] width 17 height 14
radio input "true"
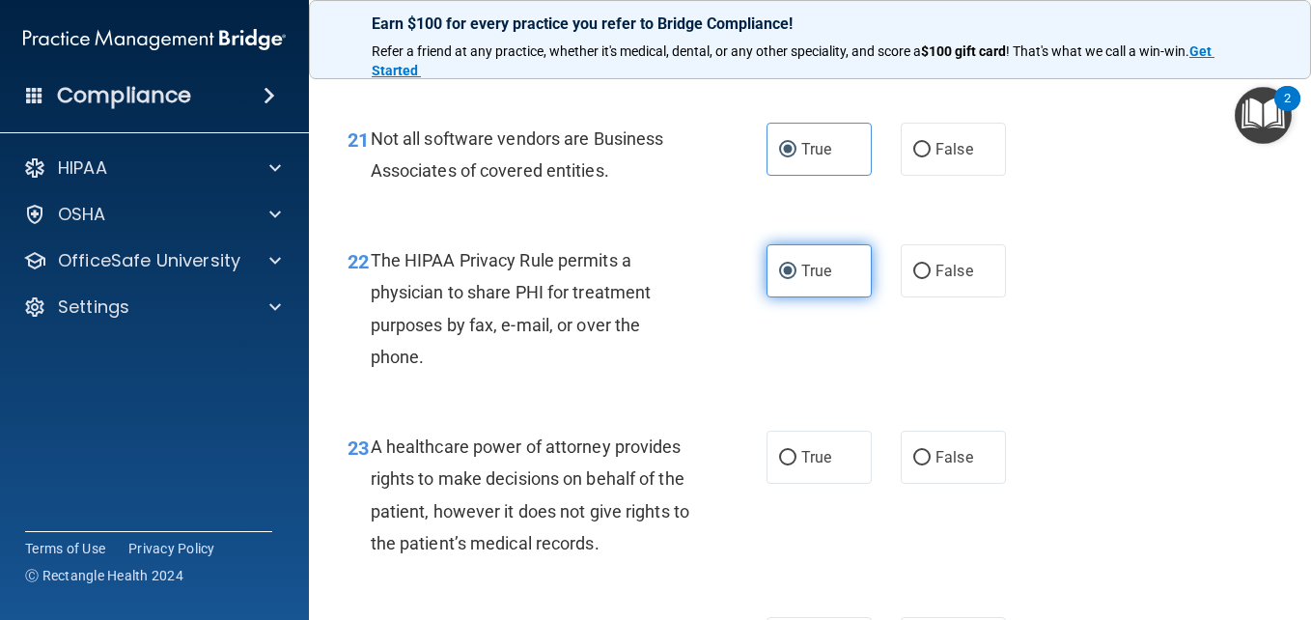
scroll to position [3959, 0]
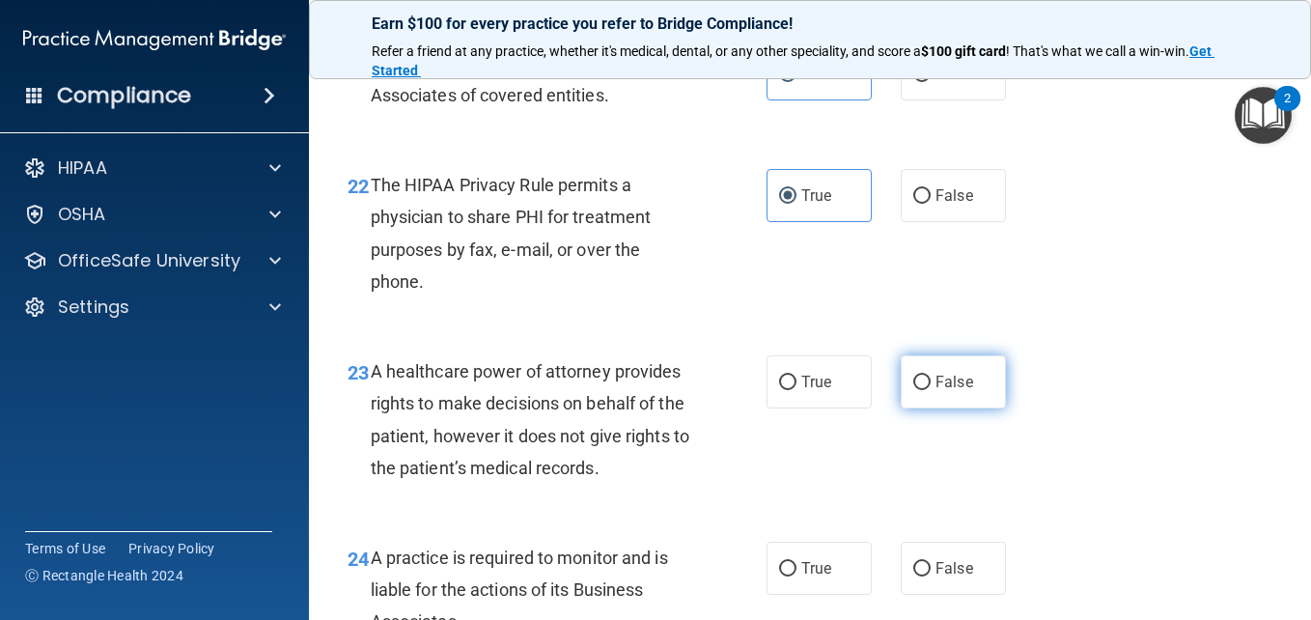
click at [925, 408] on label "False" at bounding box center [953, 381] width 105 height 53
click at [925, 390] on input "False" at bounding box center [921, 383] width 17 height 14
radio input "true"
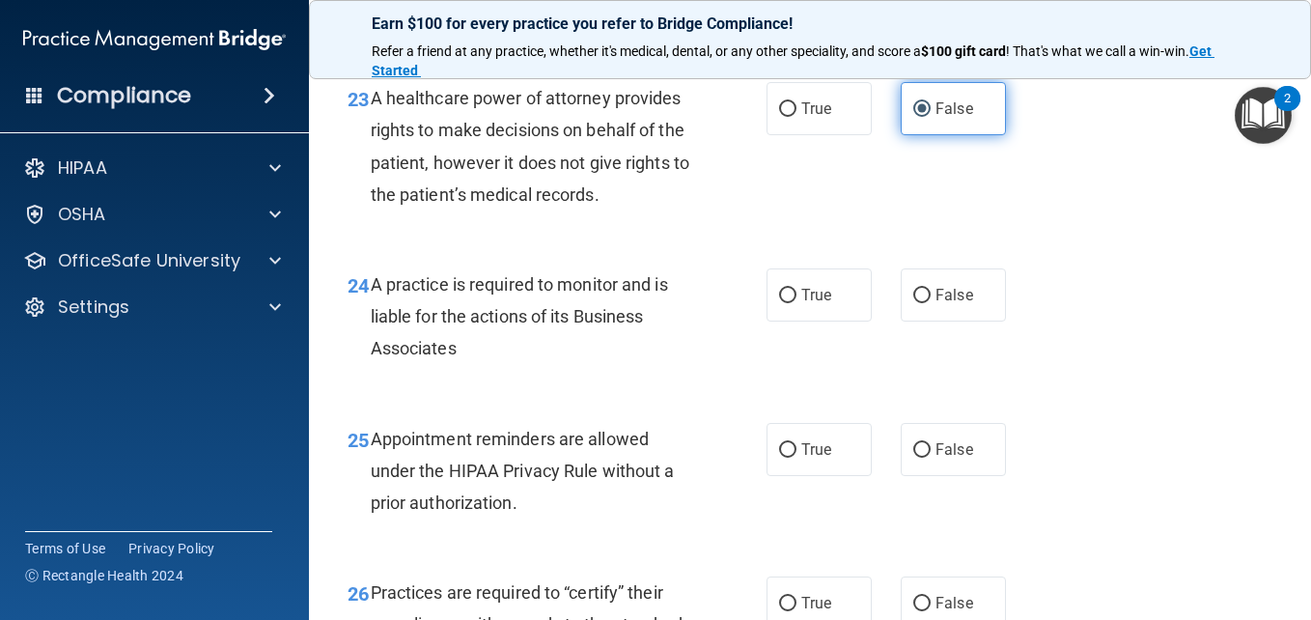
scroll to position [4248, 0]
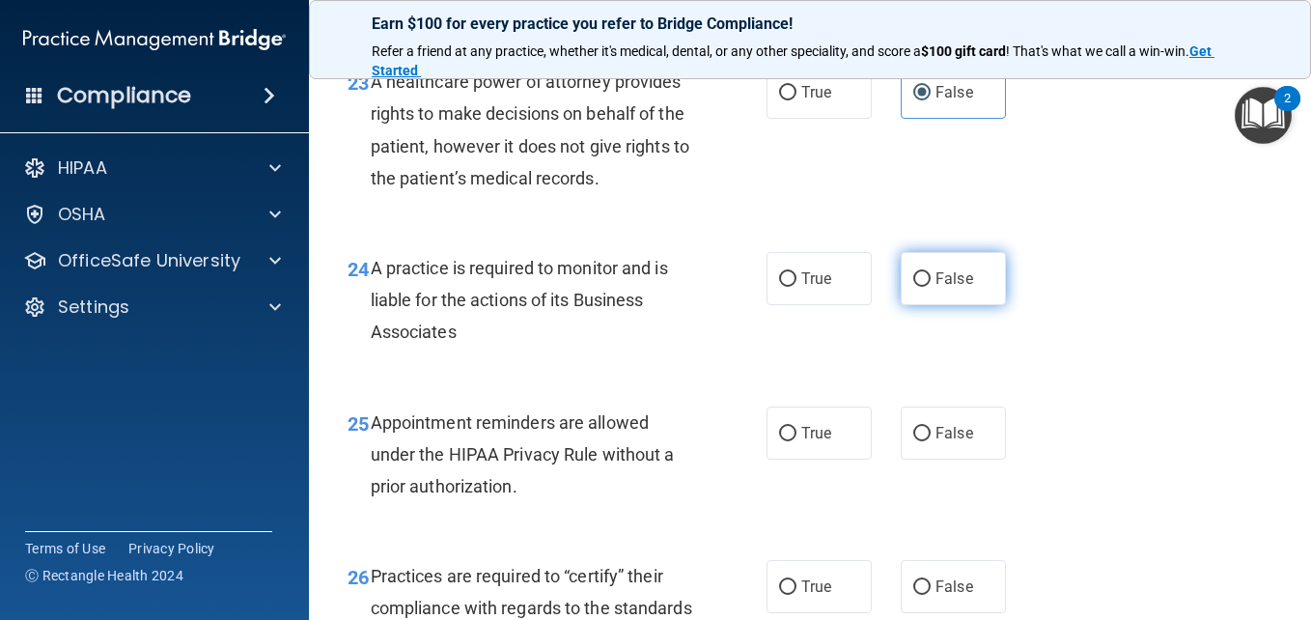
click at [932, 305] on label "False" at bounding box center [953, 278] width 105 height 53
click at [931, 287] on input "False" at bounding box center [921, 279] width 17 height 14
radio input "true"
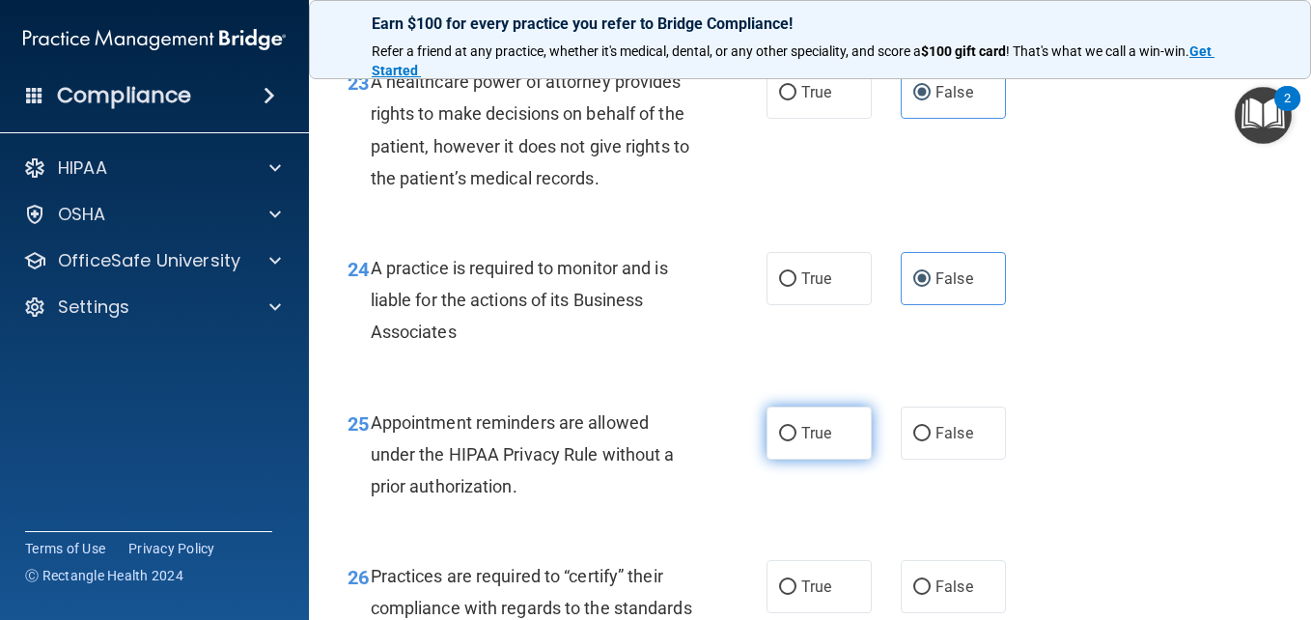
click at [784, 441] on input "True" at bounding box center [787, 434] width 17 height 14
radio input "true"
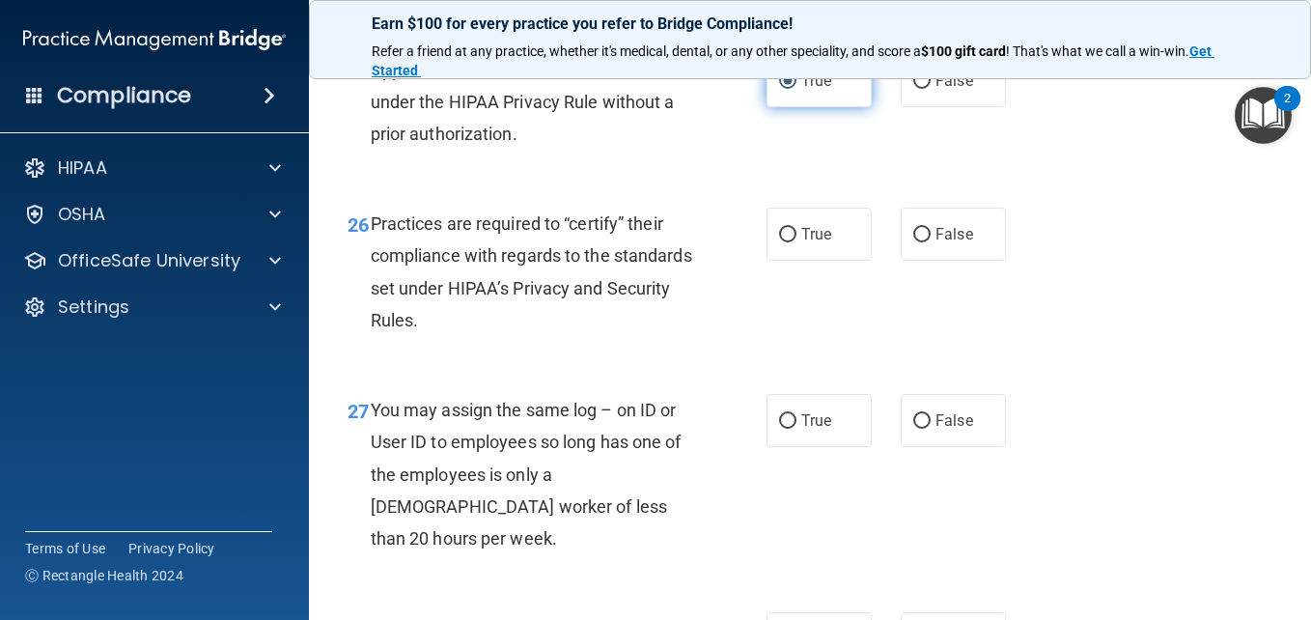
scroll to position [4634, 0]
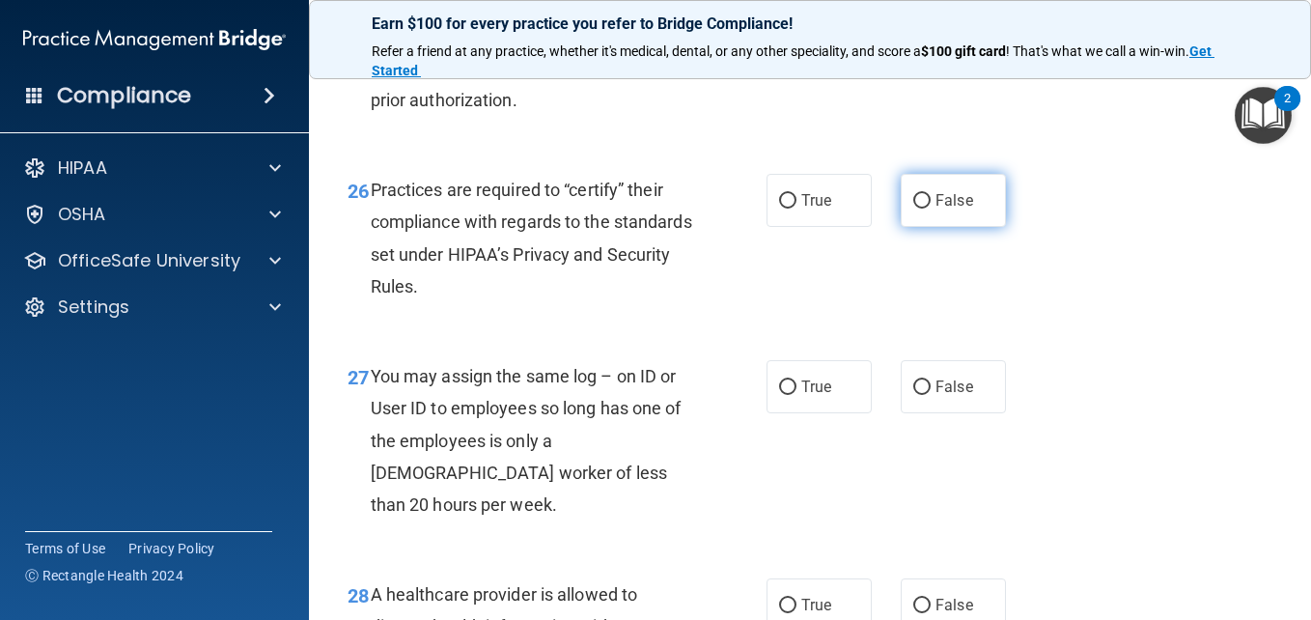
click at [913, 209] on input "False" at bounding box center [921, 201] width 17 height 14
radio input "true"
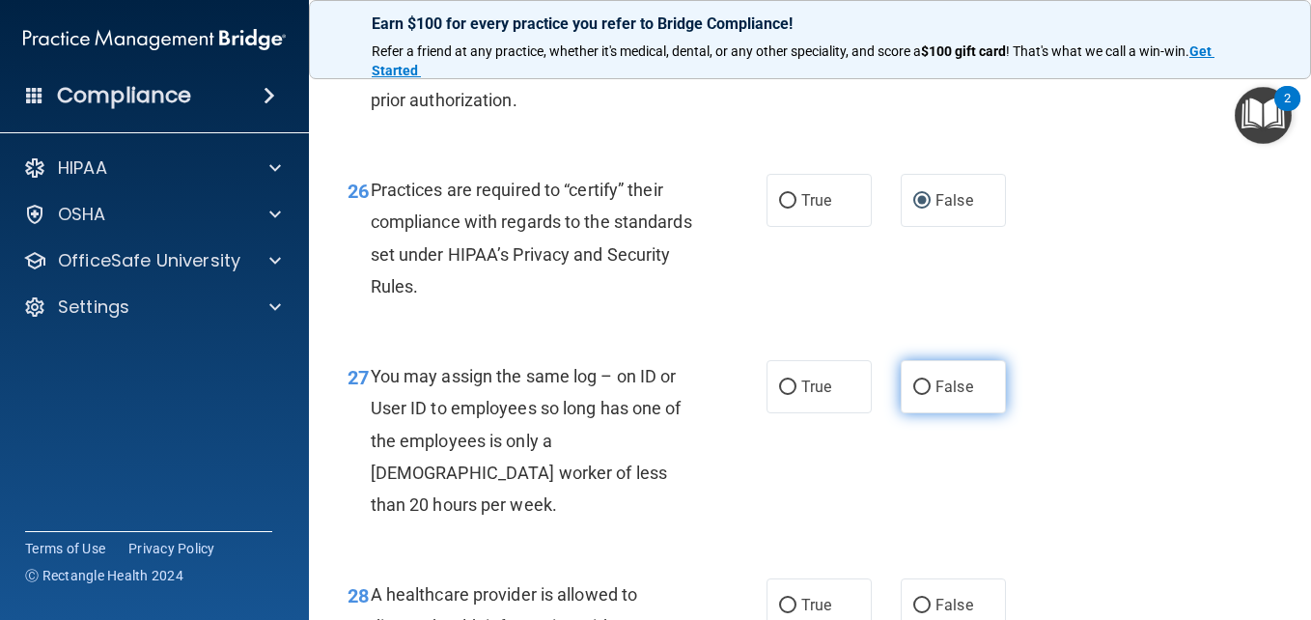
click at [936, 396] on span "False" at bounding box center [955, 387] width 38 height 18
click at [931, 395] on input "False" at bounding box center [921, 387] width 17 height 14
radio input "true"
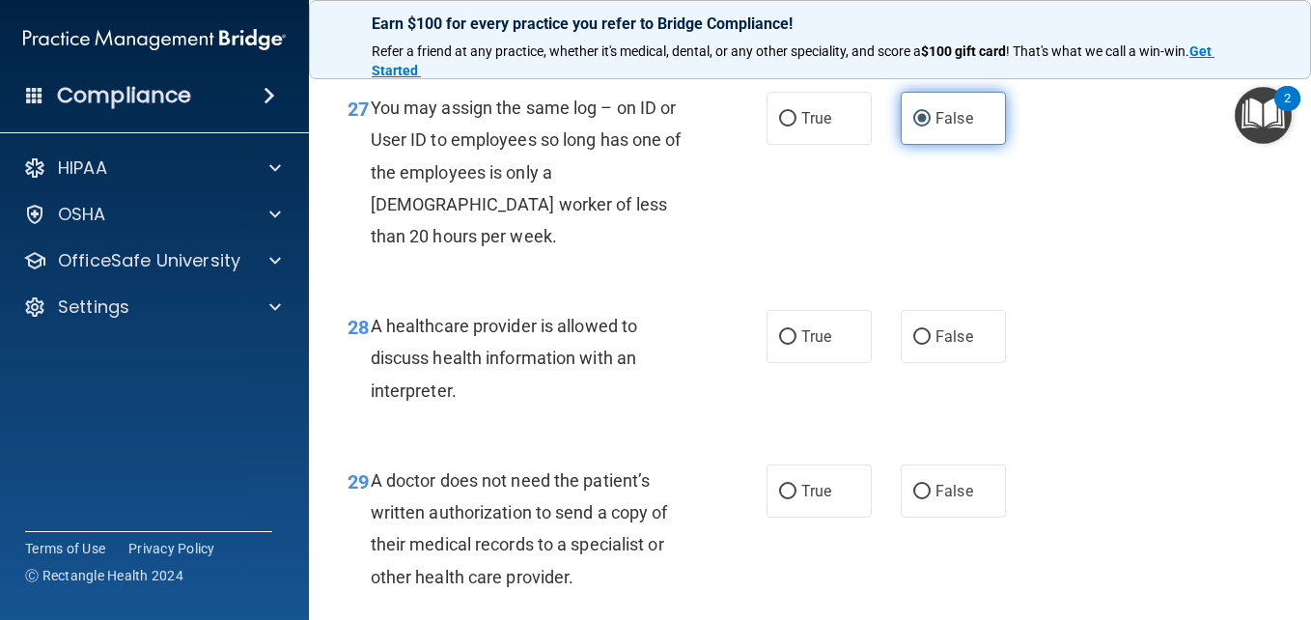
scroll to position [4924, 0]
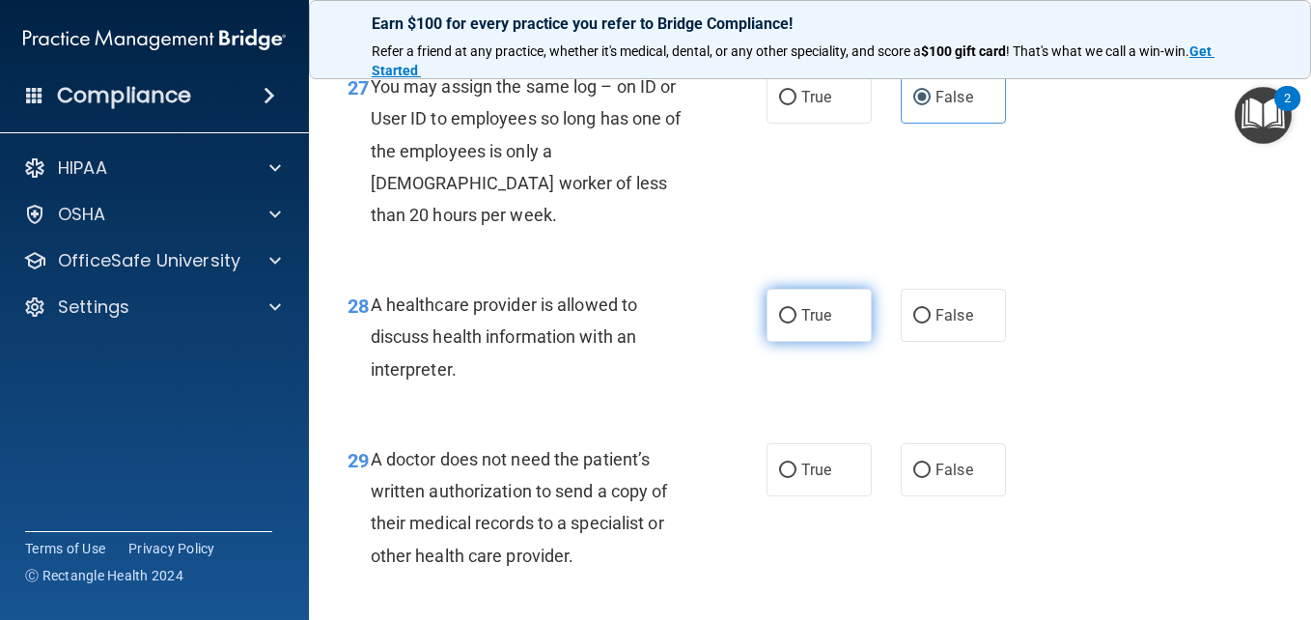
click at [785, 342] on label "True" at bounding box center [819, 315] width 105 height 53
click at [785, 323] on input "True" at bounding box center [787, 316] width 17 height 14
radio input "true"
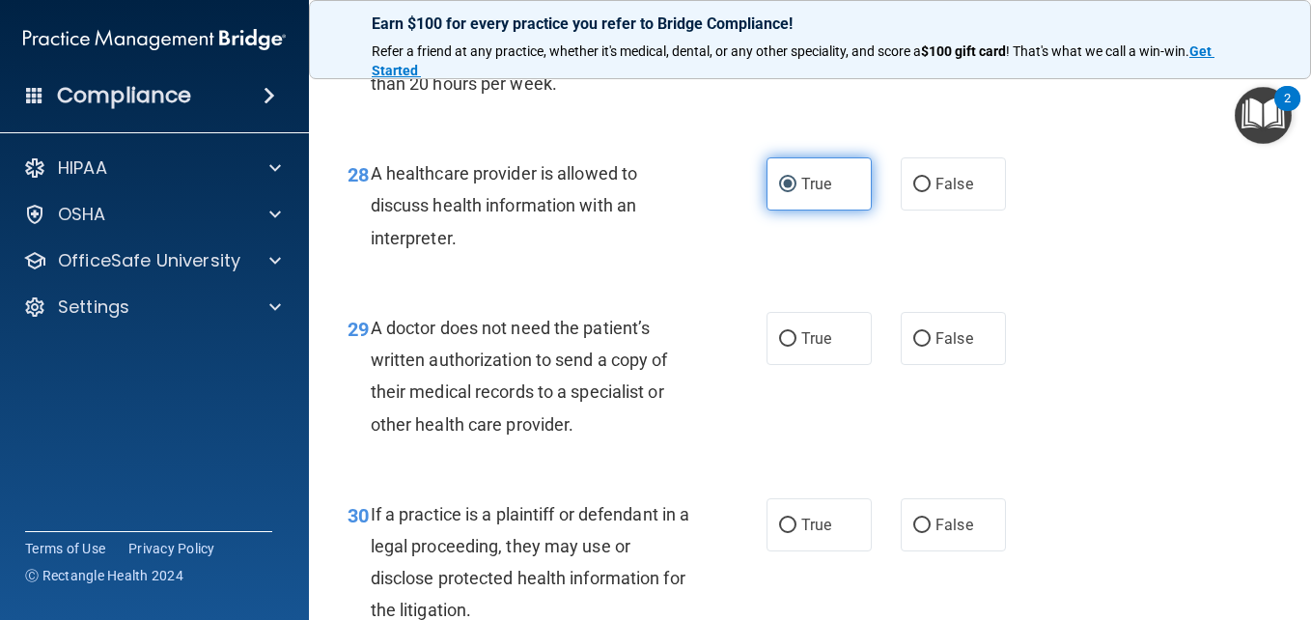
scroll to position [5117, 0]
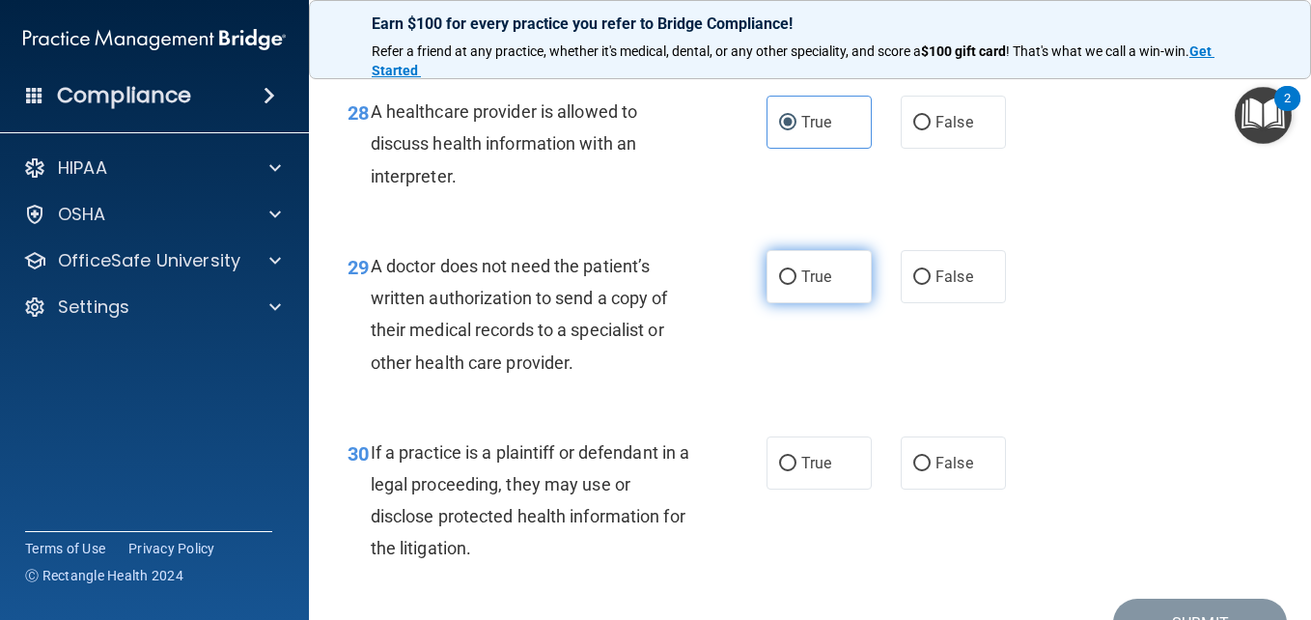
click at [827, 303] on label "True" at bounding box center [819, 276] width 105 height 53
click at [797, 285] on input "True" at bounding box center [787, 277] width 17 height 14
radio input "true"
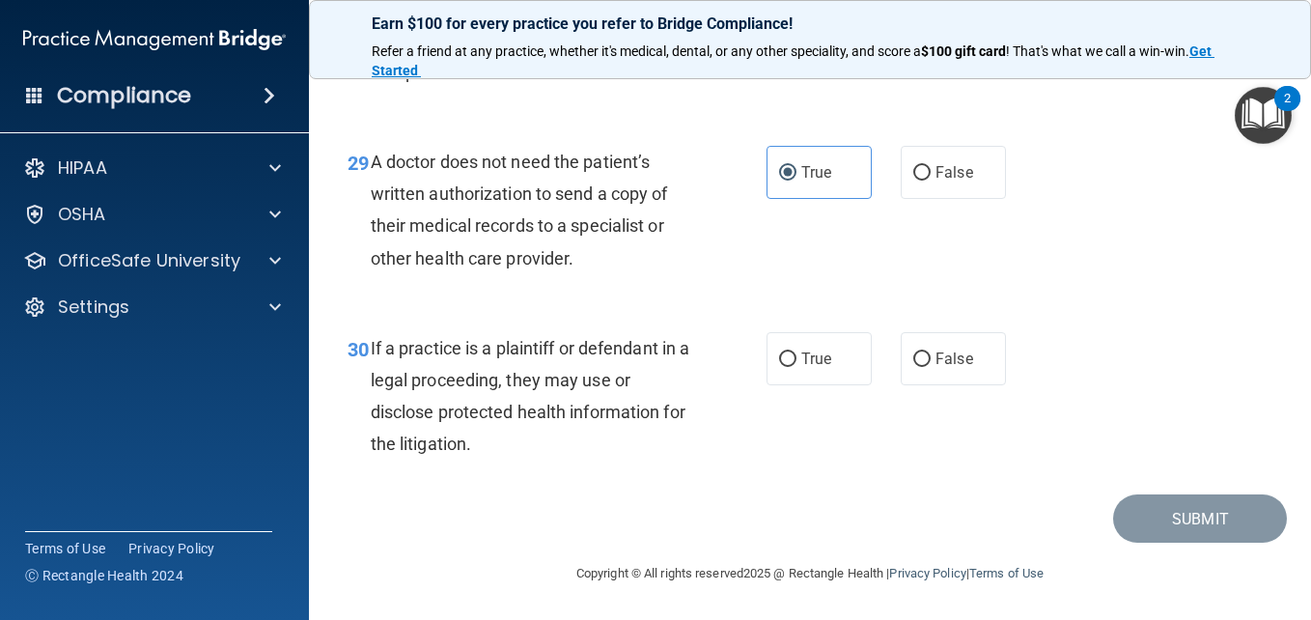
scroll to position [5310, 0]
click at [821, 368] on span "True" at bounding box center [816, 359] width 30 height 18
click at [779, 352] on input "True" at bounding box center [787, 359] width 17 height 14
radio input "true"
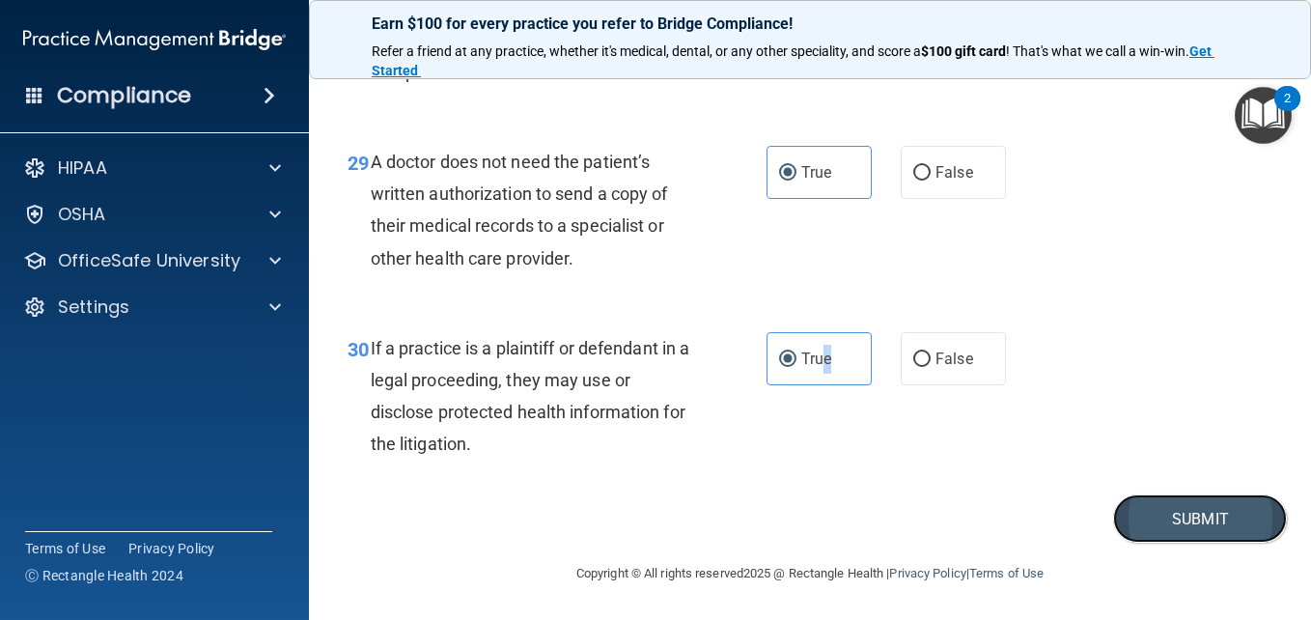
click at [1153, 520] on button "Submit" at bounding box center [1200, 518] width 174 height 49
click at [1181, 512] on button "Submit" at bounding box center [1200, 518] width 174 height 49
click at [1175, 516] on button "Submit" at bounding box center [1200, 518] width 174 height 49
click at [965, 527] on div "Submit" at bounding box center [810, 518] width 954 height 49
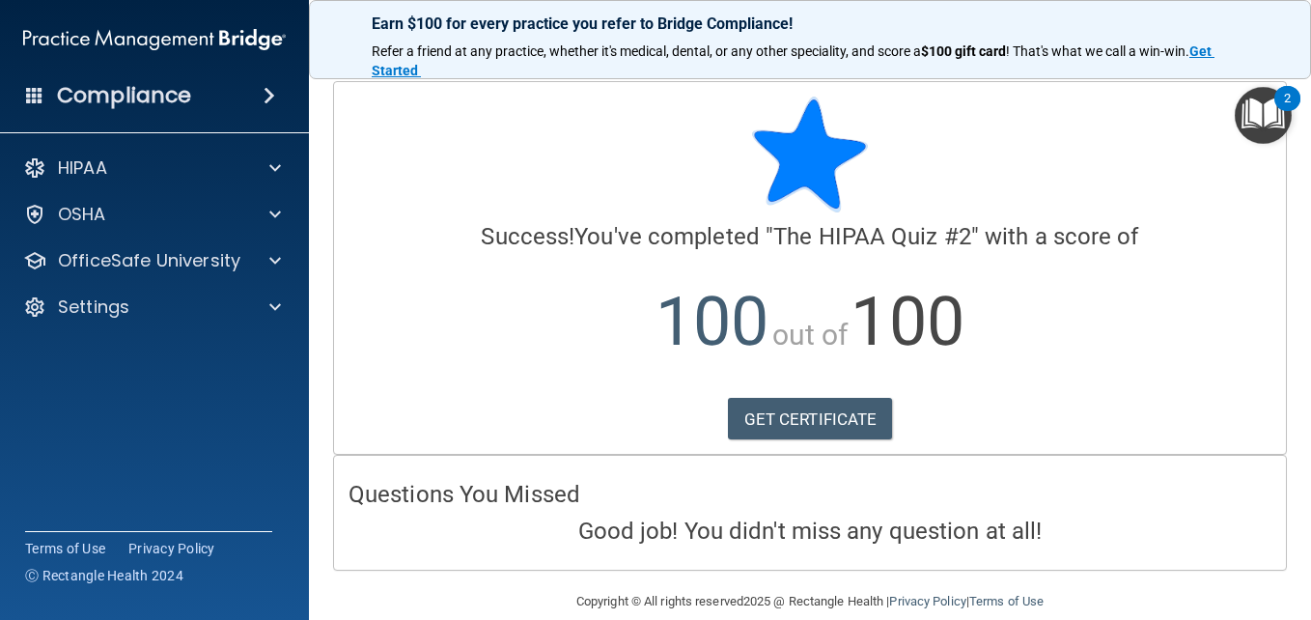
scroll to position [28, 0]
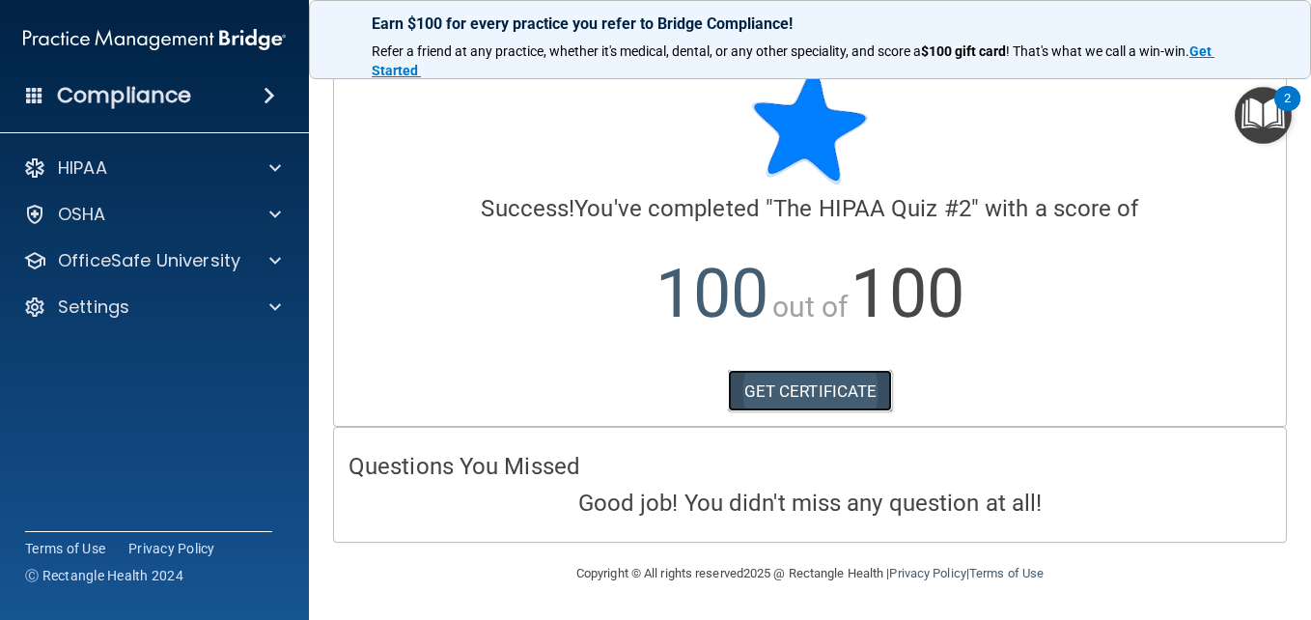
click at [863, 403] on link "GET CERTIFICATE" at bounding box center [810, 391] width 165 height 42
